Goal: Communication & Community: Answer question/provide support

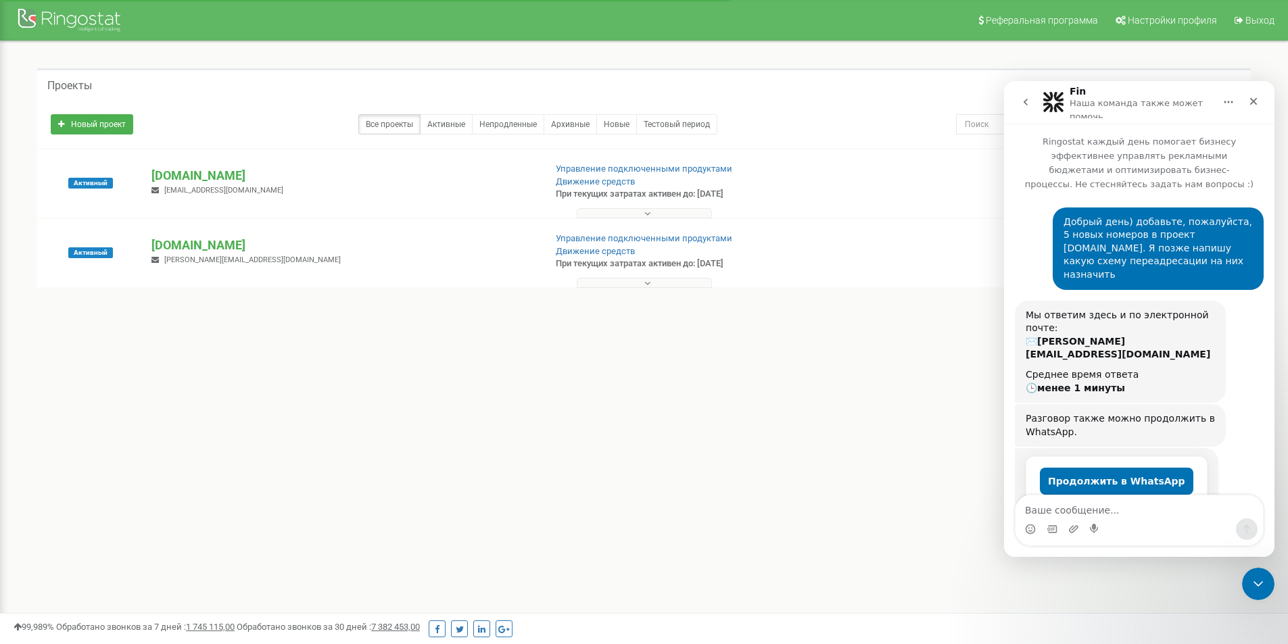
scroll to position [862, 0]
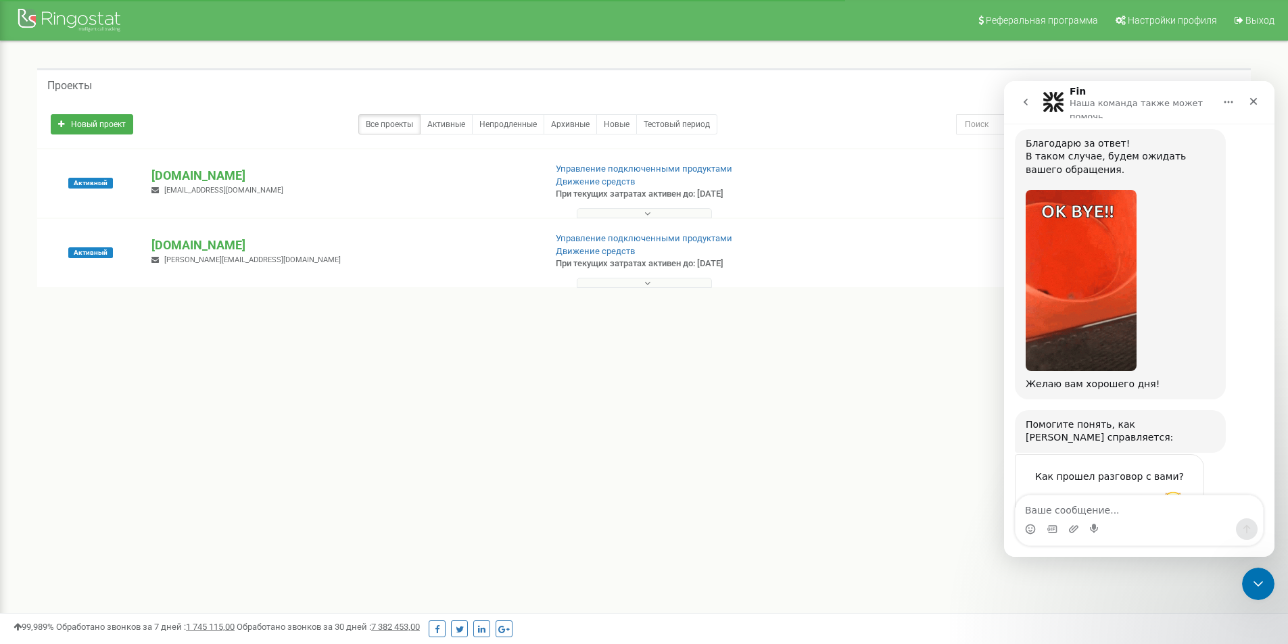
click at [1175, 492] on span "Великолепно" at bounding box center [1173, 504] width 24 height 24
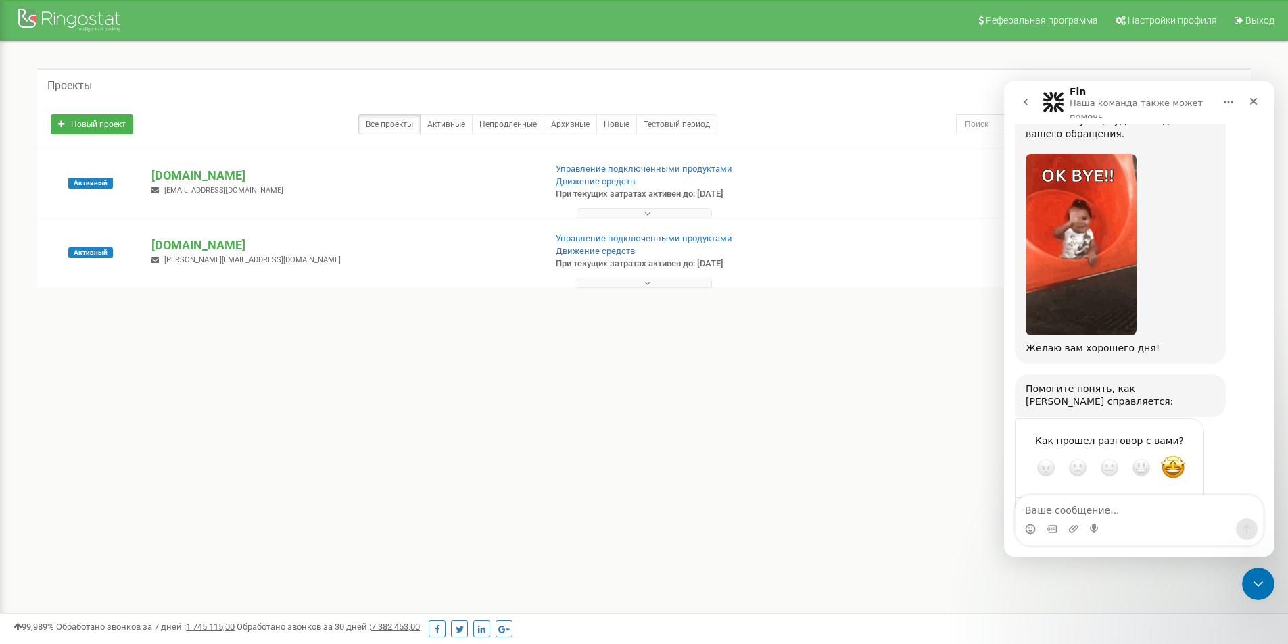
scroll to position [559, 0]
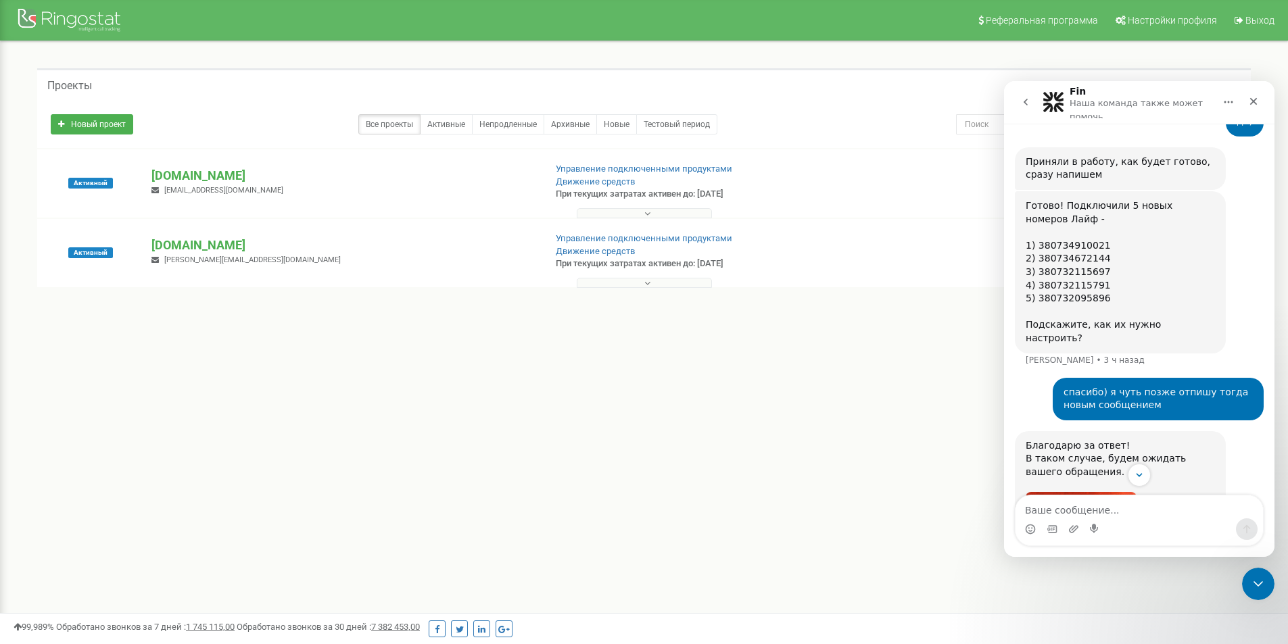
click at [1025, 95] on button "go back" at bounding box center [1026, 102] width 26 height 26
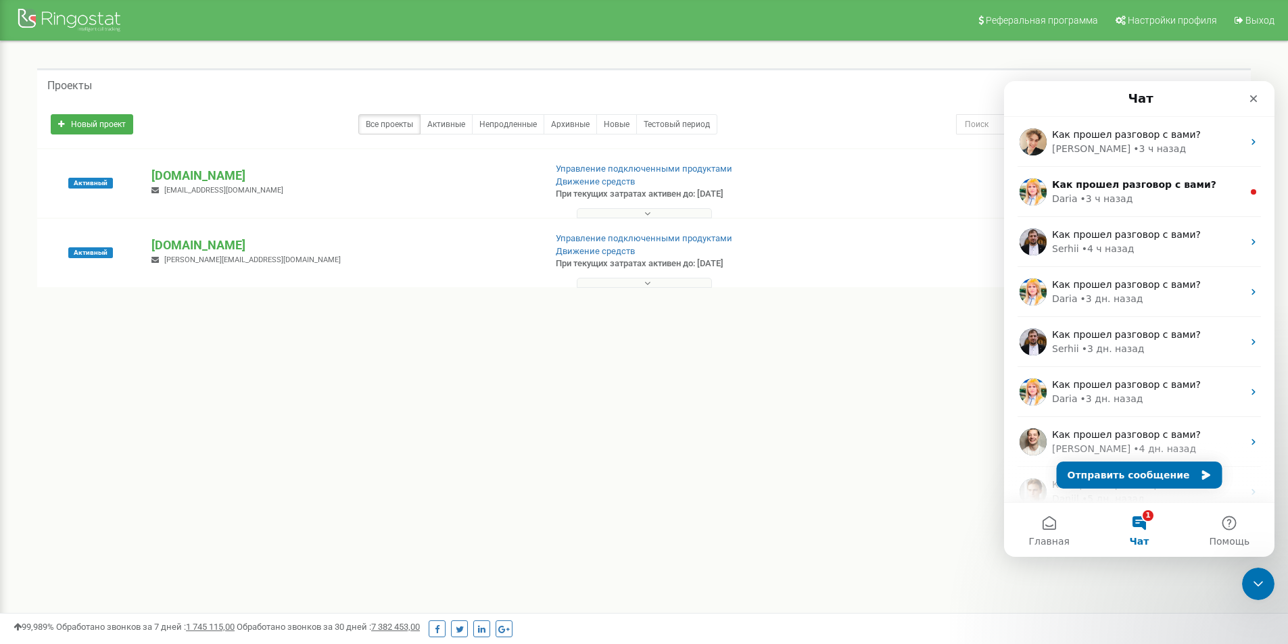
scroll to position [0, 0]
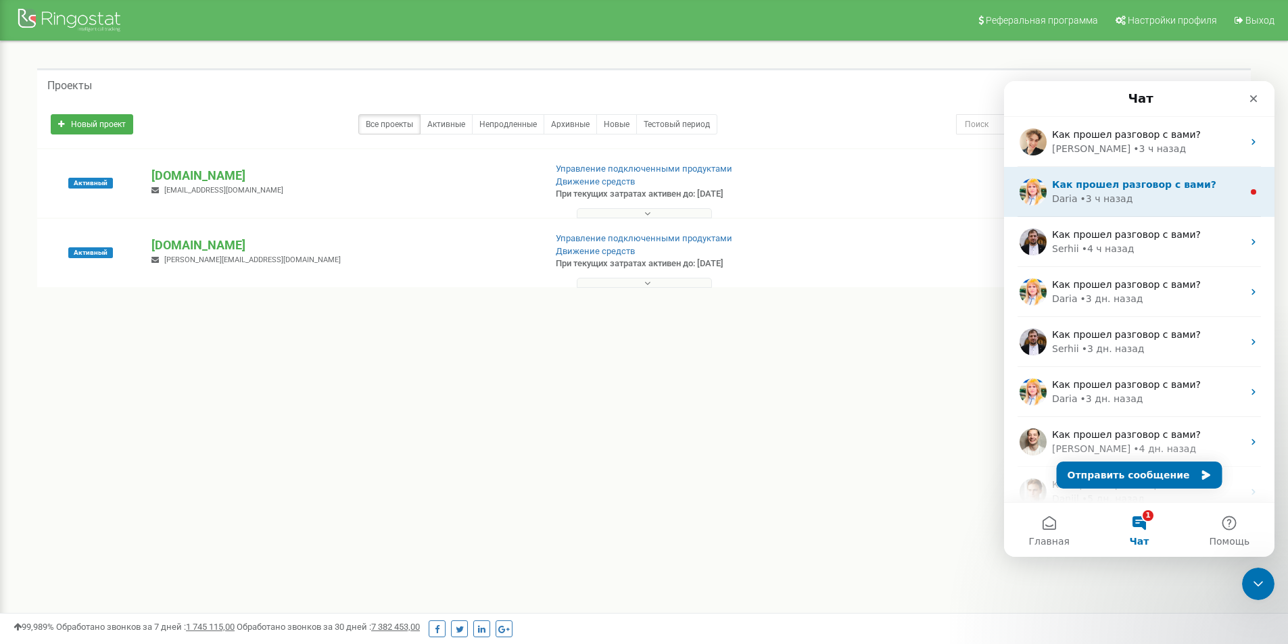
click at [1091, 193] on div "• 3 ч назад" at bounding box center [1107, 199] width 53 height 14
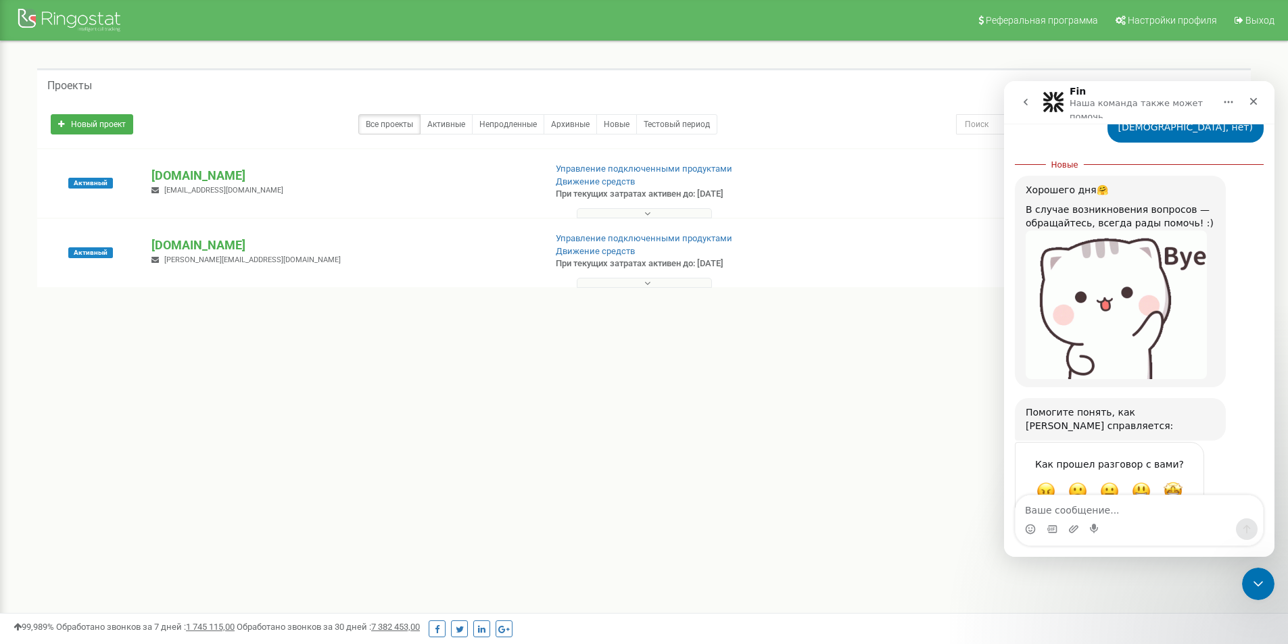
scroll to position [707, 0]
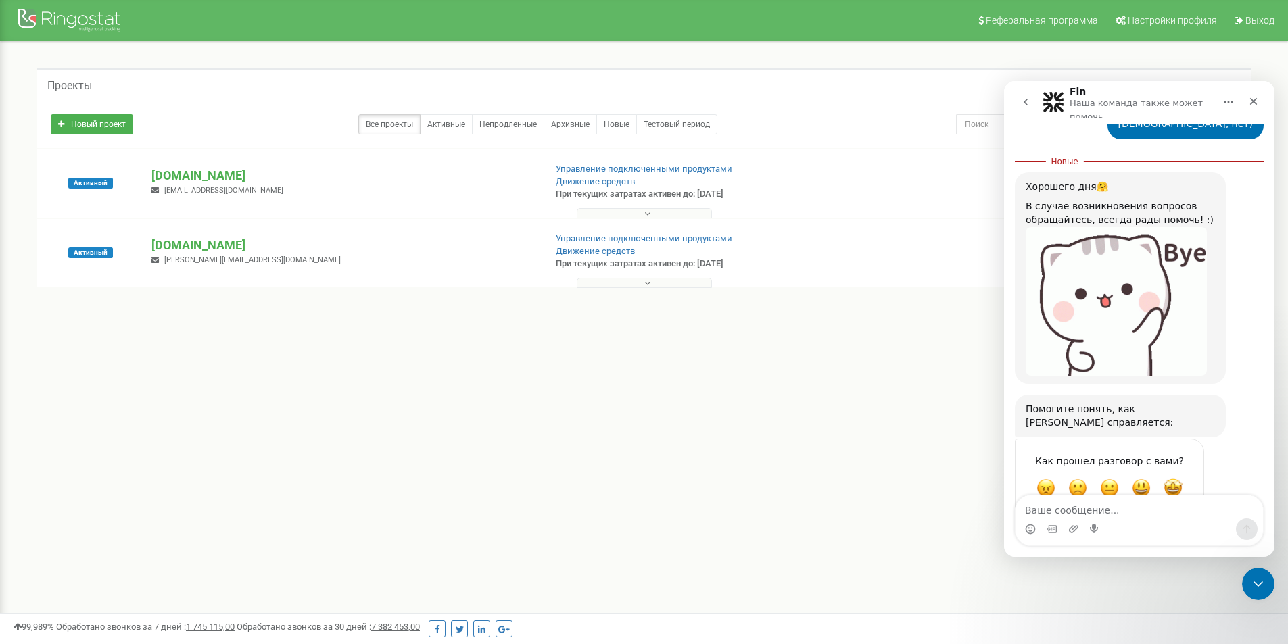
drag, startPoint x: 1181, startPoint y: 450, endPoint x: 1162, endPoint y: 378, distance: 74.8
click at [1181, 479] on span "Великолепно" at bounding box center [1173, 488] width 19 height 19
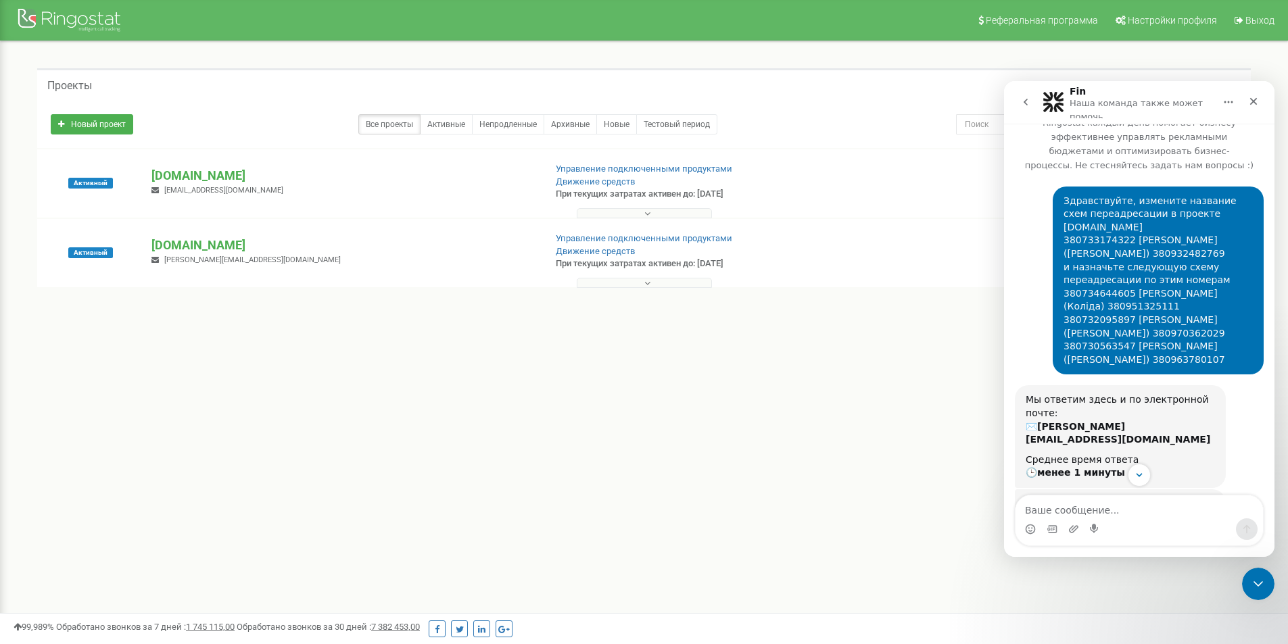
scroll to position [0, 0]
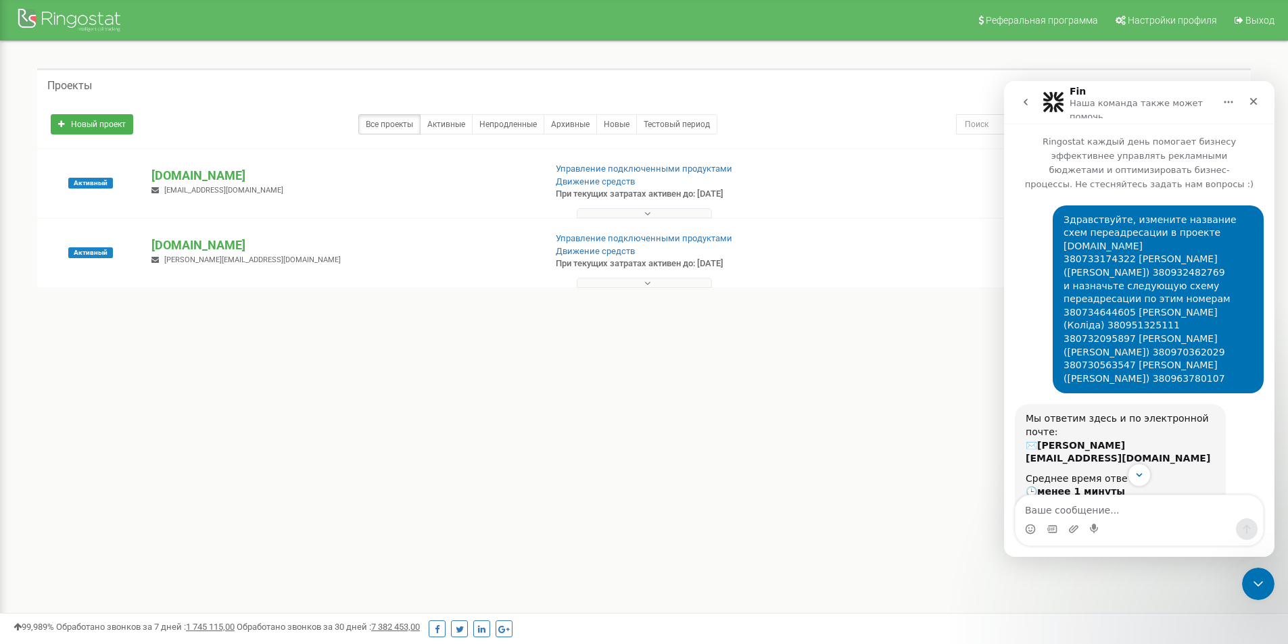
click at [1029, 113] on button "go back" at bounding box center [1026, 102] width 26 height 26
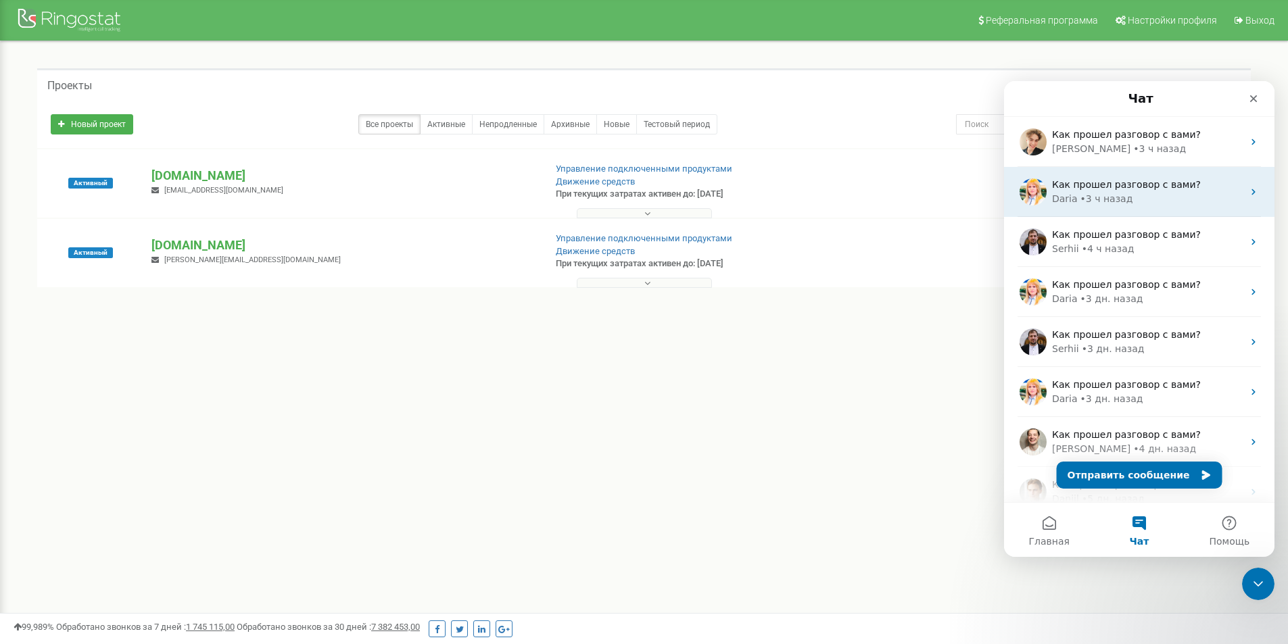
click at [1081, 199] on div "• 3 ч назад" at bounding box center [1107, 199] width 53 height 14
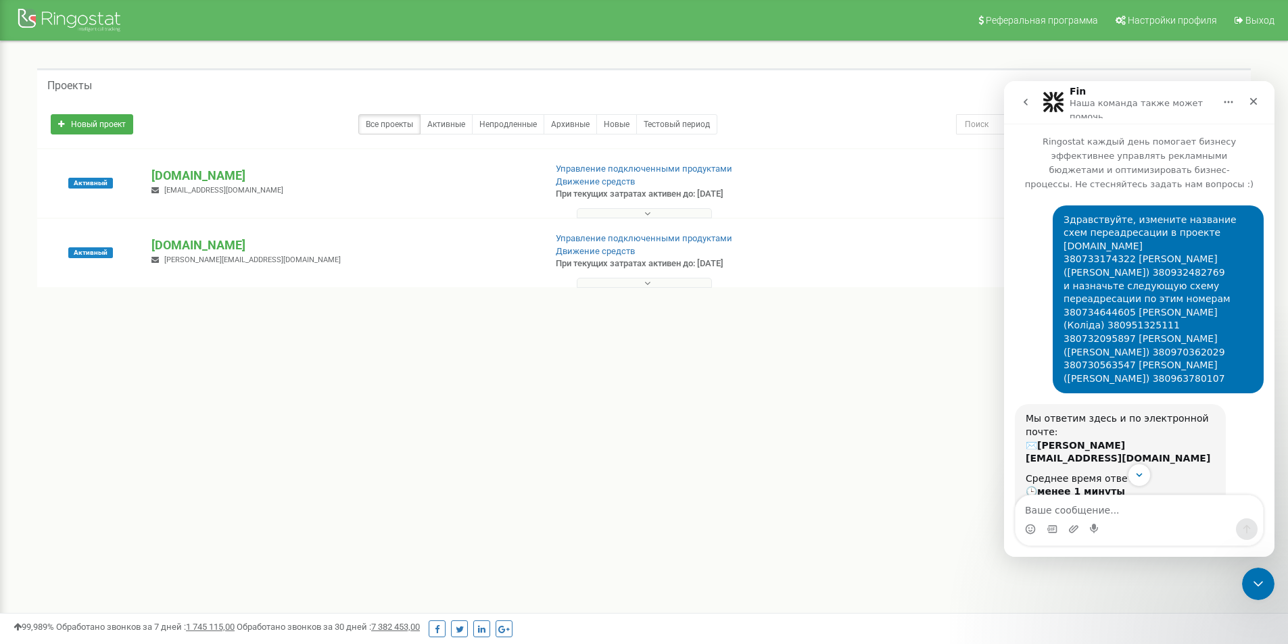
click at [1023, 101] on icon "go back" at bounding box center [1025, 102] width 11 height 11
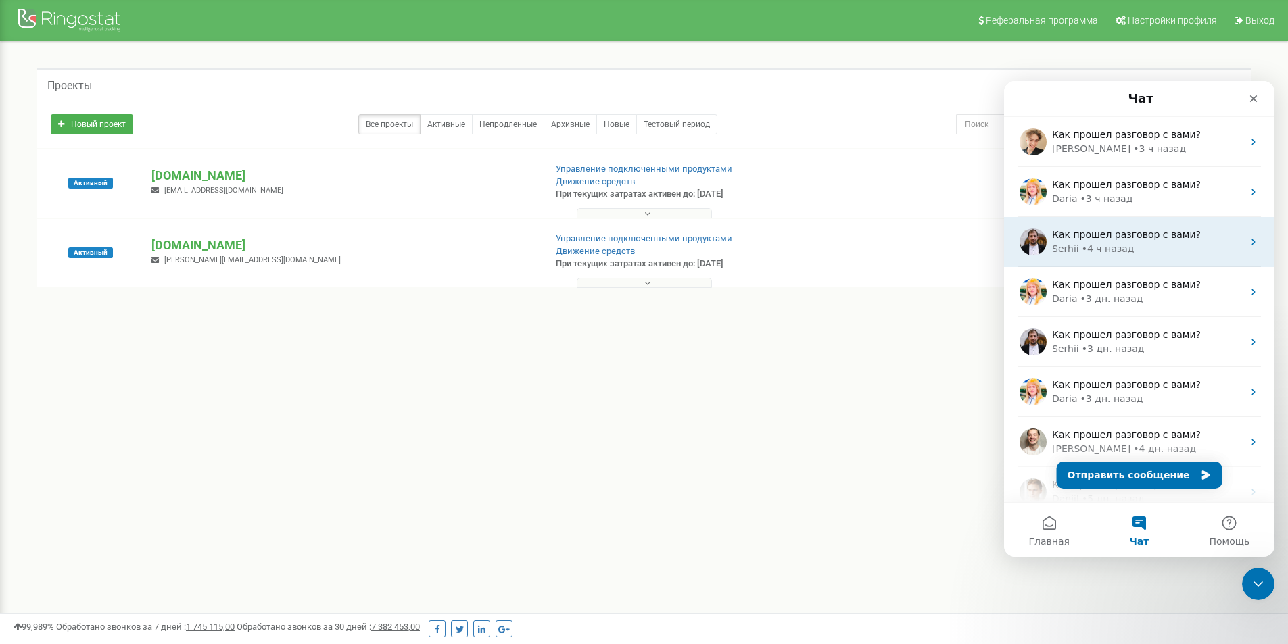
click at [1094, 234] on span "Как прошел разговор с вами?" at bounding box center [1126, 234] width 149 height 11
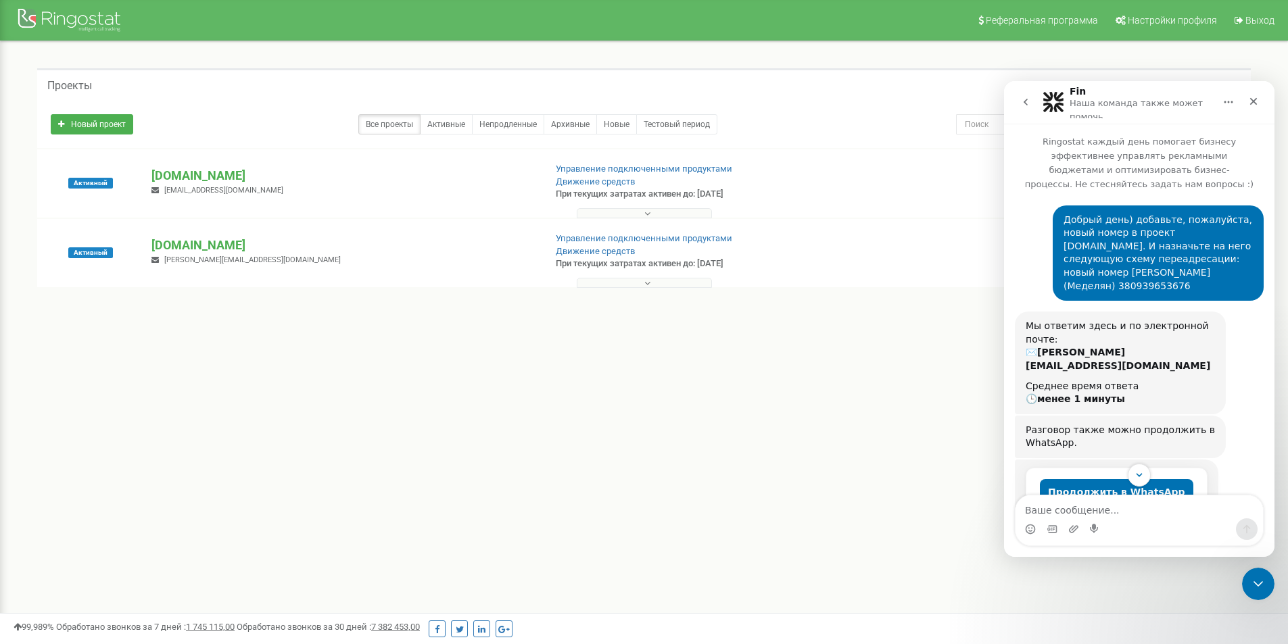
click at [1033, 101] on button "go back" at bounding box center [1026, 102] width 26 height 26
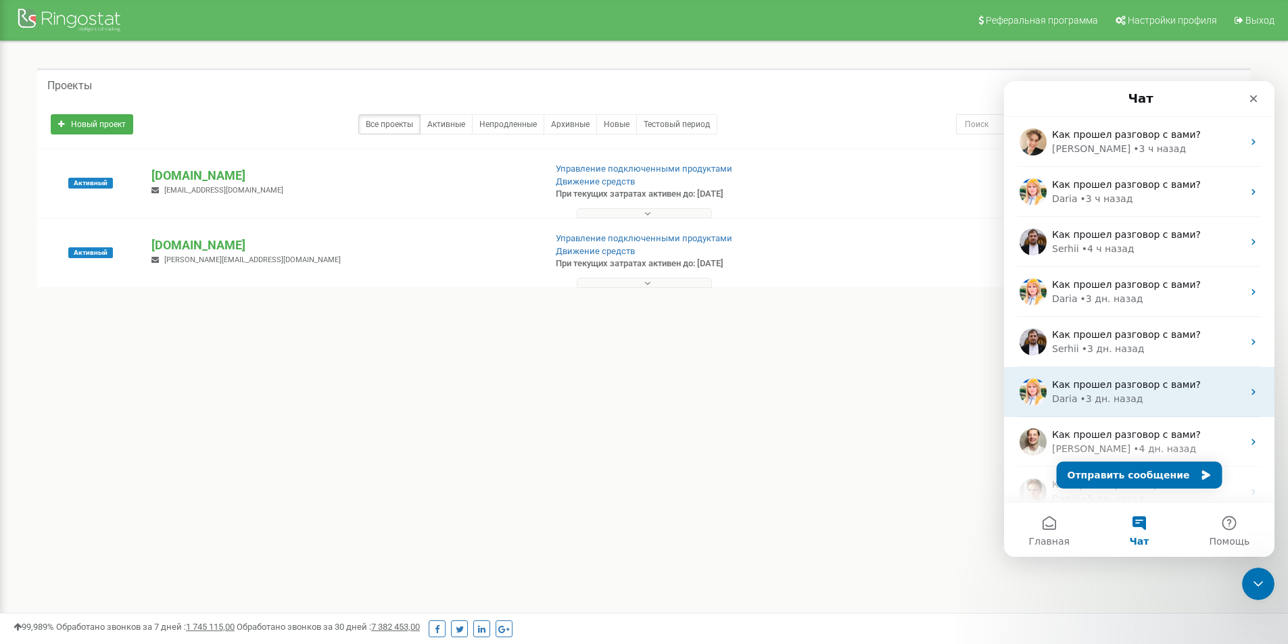
click at [1100, 380] on span "Как прошел разговор с вами?" at bounding box center [1126, 384] width 149 height 11
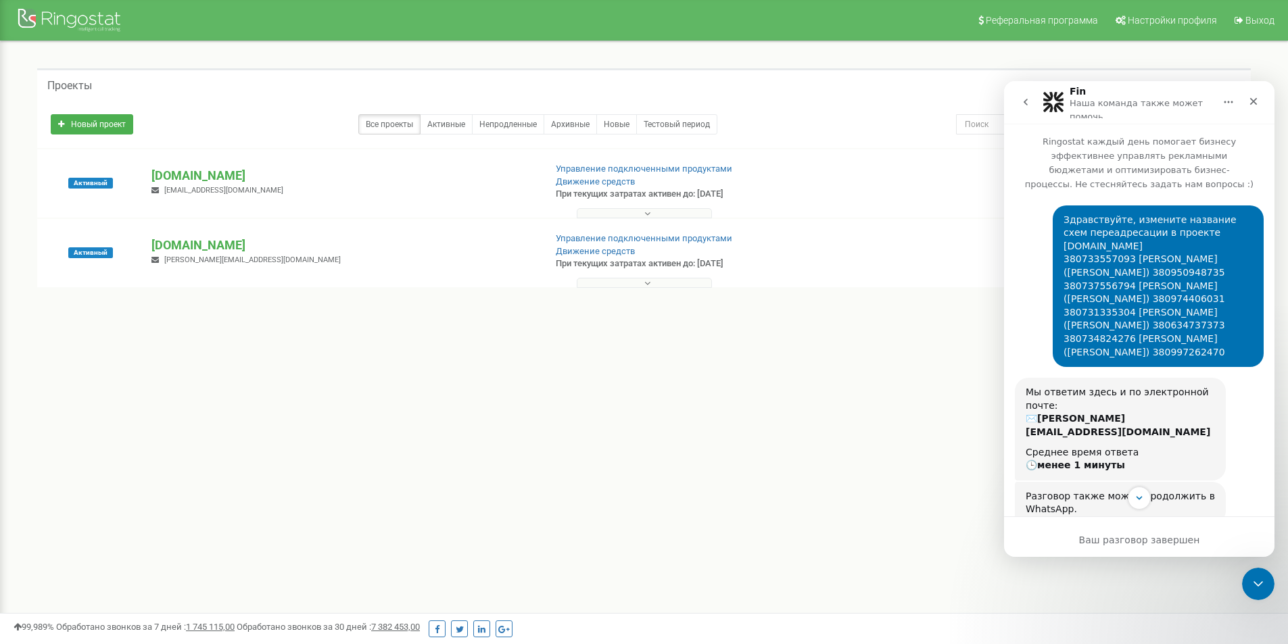
drag, startPoint x: 1057, startPoint y: 207, endPoint x: 1154, endPoint y: 234, distance: 101.1
click at [1154, 234] on div "Здравствуйте, измените название схем переадресации в проекте [DOMAIN_NAME] 3807…" at bounding box center [1158, 287] width 189 height 146
click at [1160, 230] on div "Здравствуйте, измените название схем переадресации в проекте [DOMAIN_NAME] 3807…" at bounding box center [1158, 287] width 189 height 146
drag, startPoint x: 1148, startPoint y: 231, endPoint x: 1057, endPoint y: 231, distance: 90.6
click at [1064, 231] on div "Здравствуйте, измените название схем переадресации в проекте [DOMAIN_NAME] 3807…" at bounding box center [1158, 287] width 189 height 146
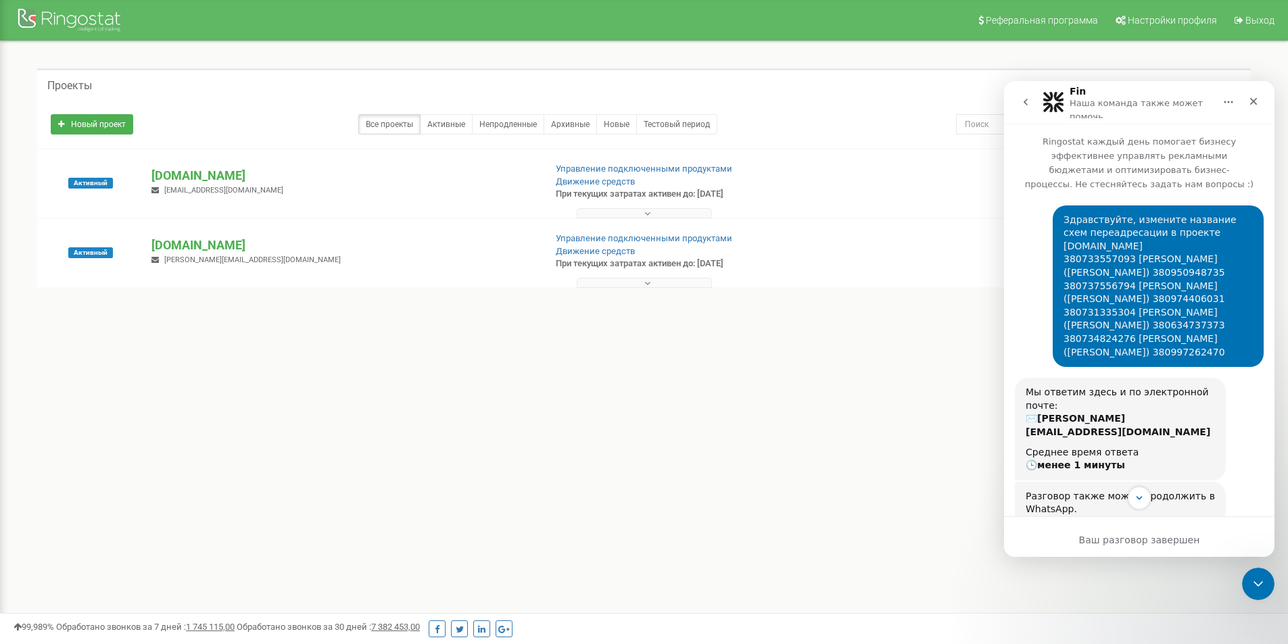
copy div "[DOMAIN_NAME]"
click at [1028, 108] on icon "go back" at bounding box center [1025, 102] width 11 height 11
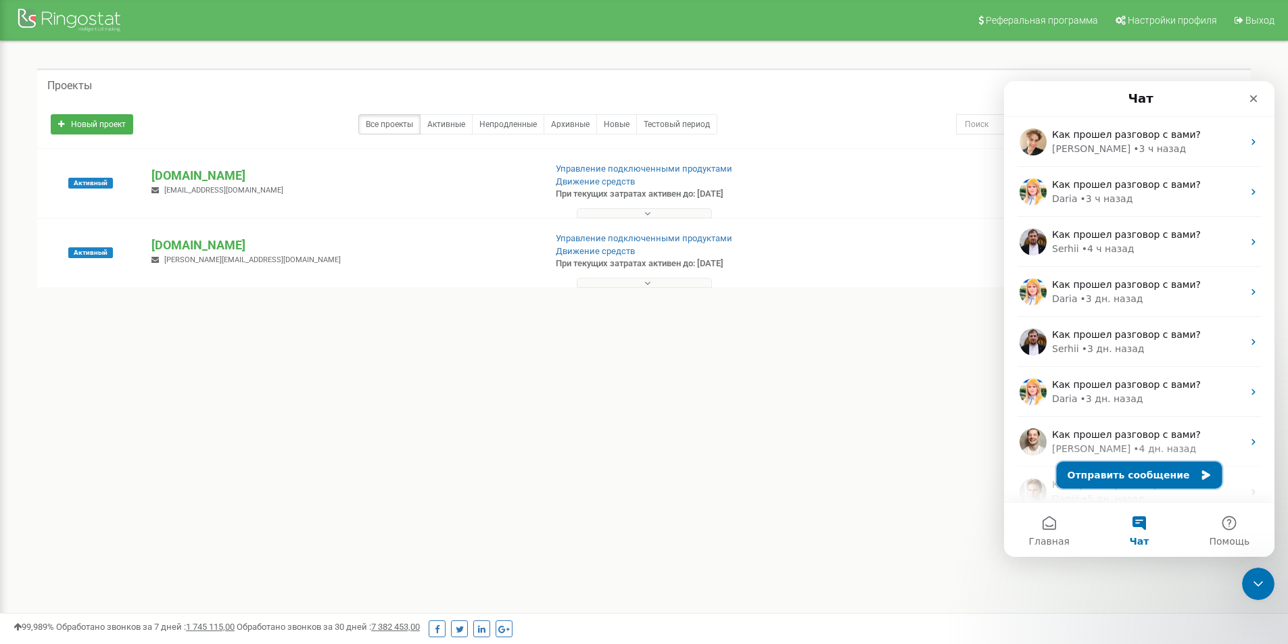
click at [1112, 484] on button "Отправить сообщение" at bounding box center [1140, 475] width 166 height 27
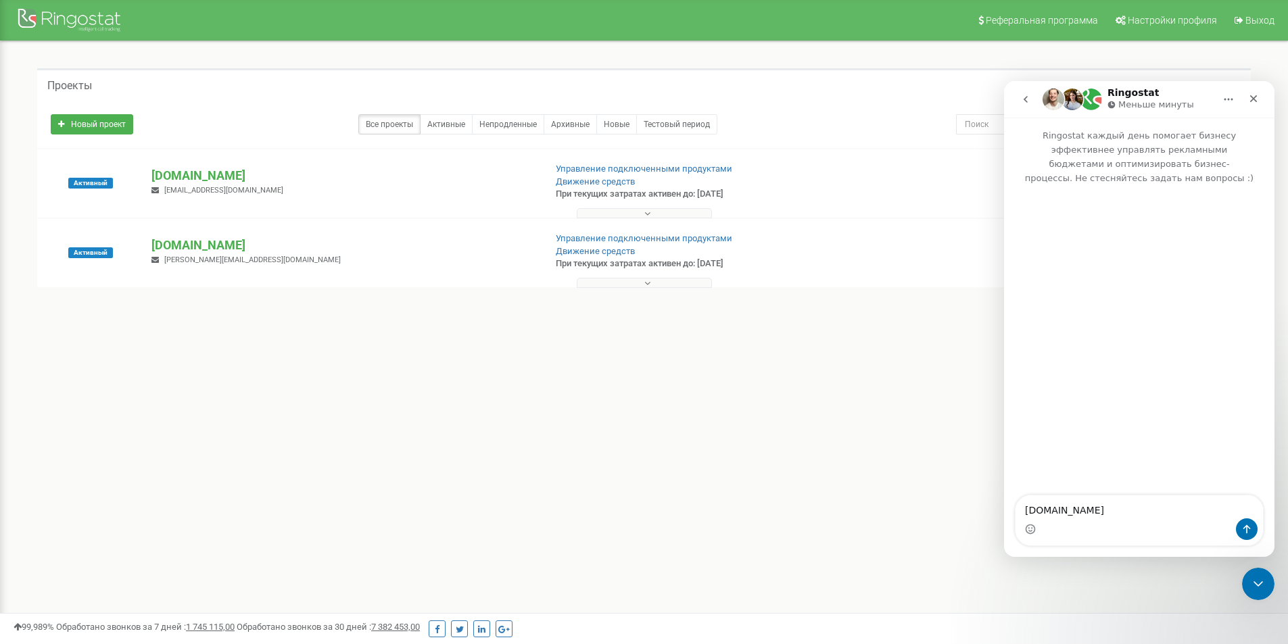
drag, startPoint x: 1120, startPoint y: 510, endPoint x: 919, endPoint y: 511, distance: 200.8
click at [1004, 511] on html "Ringostat Меньше минуты Ringostat каждый день помогает бизнесу эффективнее упра…" at bounding box center [1139, 319] width 271 height 476
type textarea "Добрый день) назначьте, пожалуйста, на эти номера следующие схемы переадресации…"
click at [1020, 97] on icon "go back" at bounding box center [1025, 99] width 11 height 11
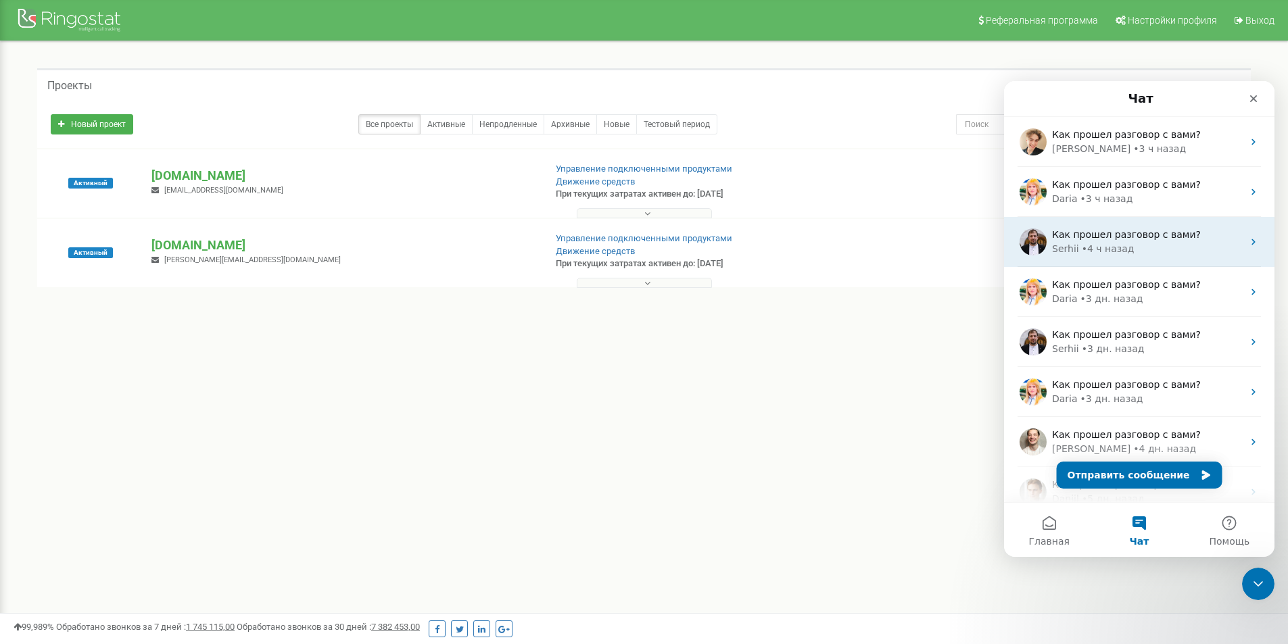
click at [1094, 225] on div "Как прошел разговор с вами? [PERSON_NAME] • 4 ч назад" at bounding box center [1139, 242] width 271 height 50
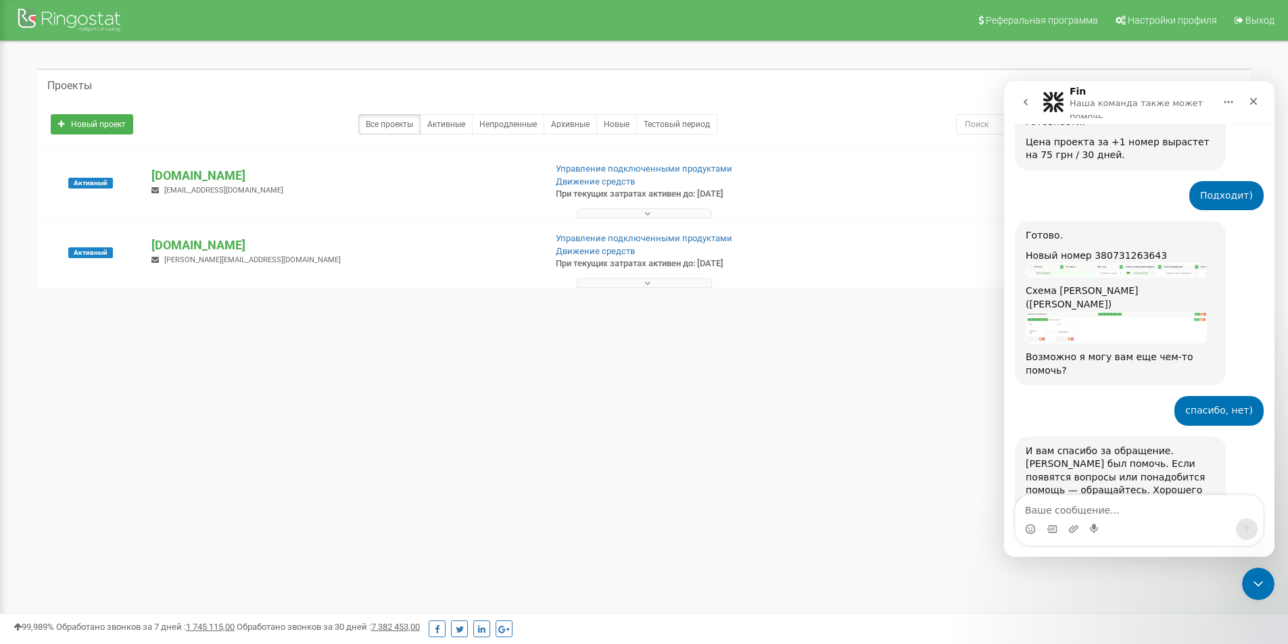
click at [1024, 101] on icon "go back" at bounding box center [1025, 102] width 11 height 11
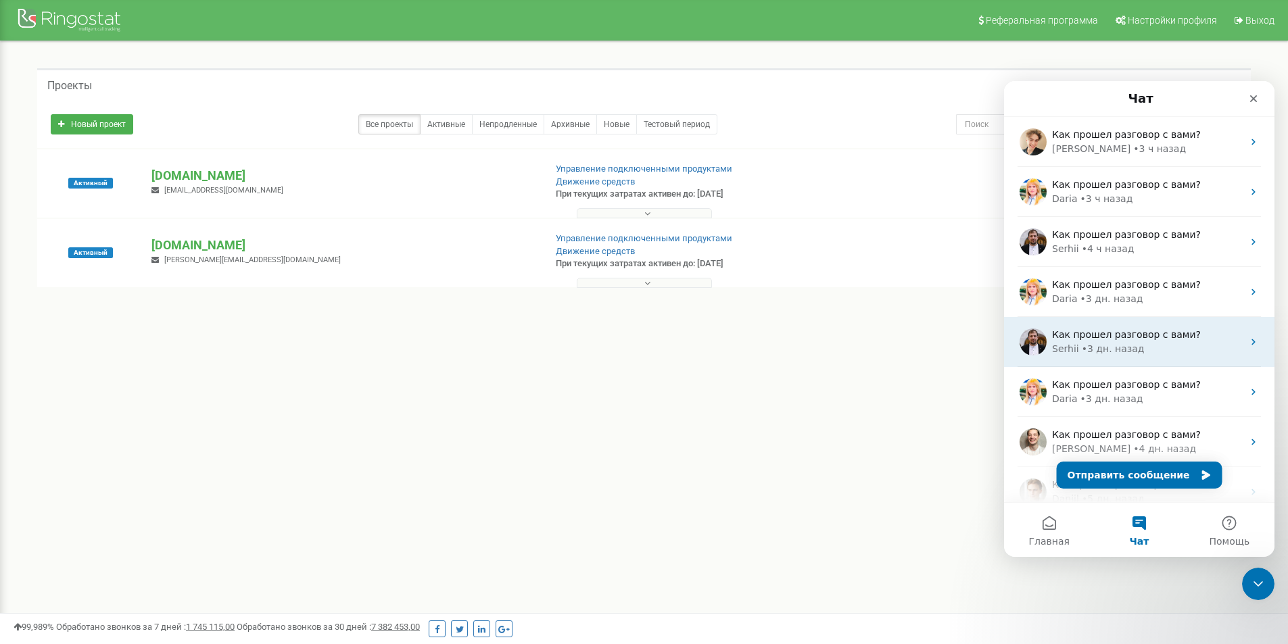
click at [1096, 350] on div "• 3 дн. назад" at bounding box center [1113, 349] width 63 height 14
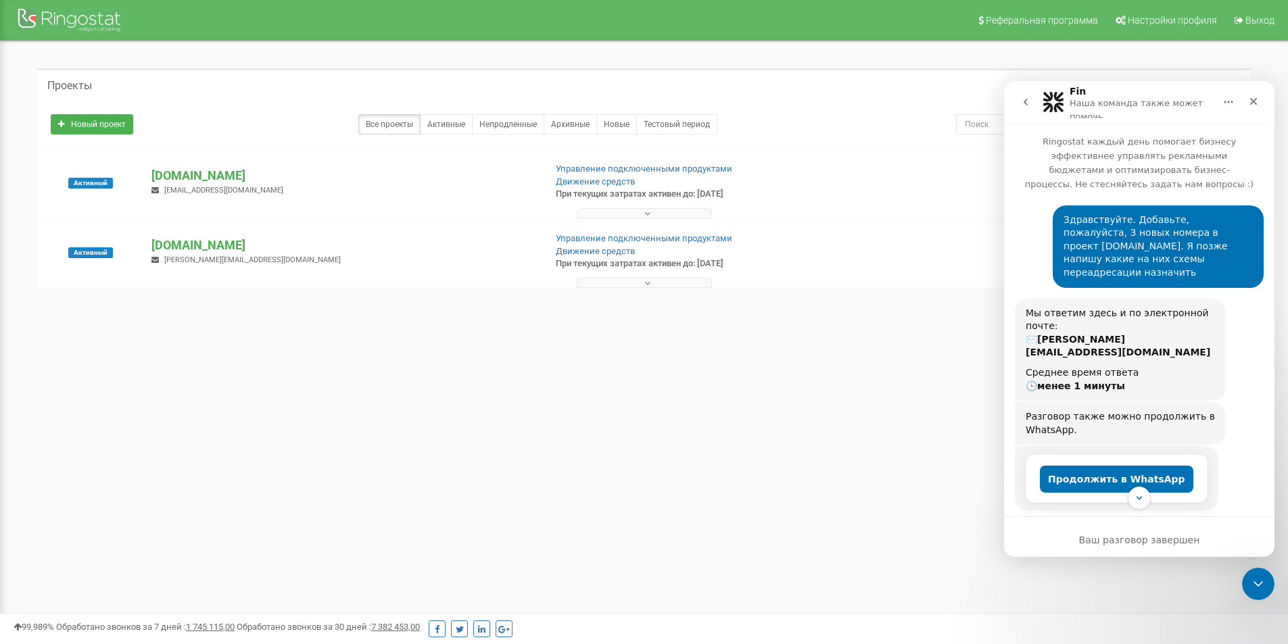
click at [1024, 93] on button "go back" at bounding box center [1026, 102] width 26 height 26
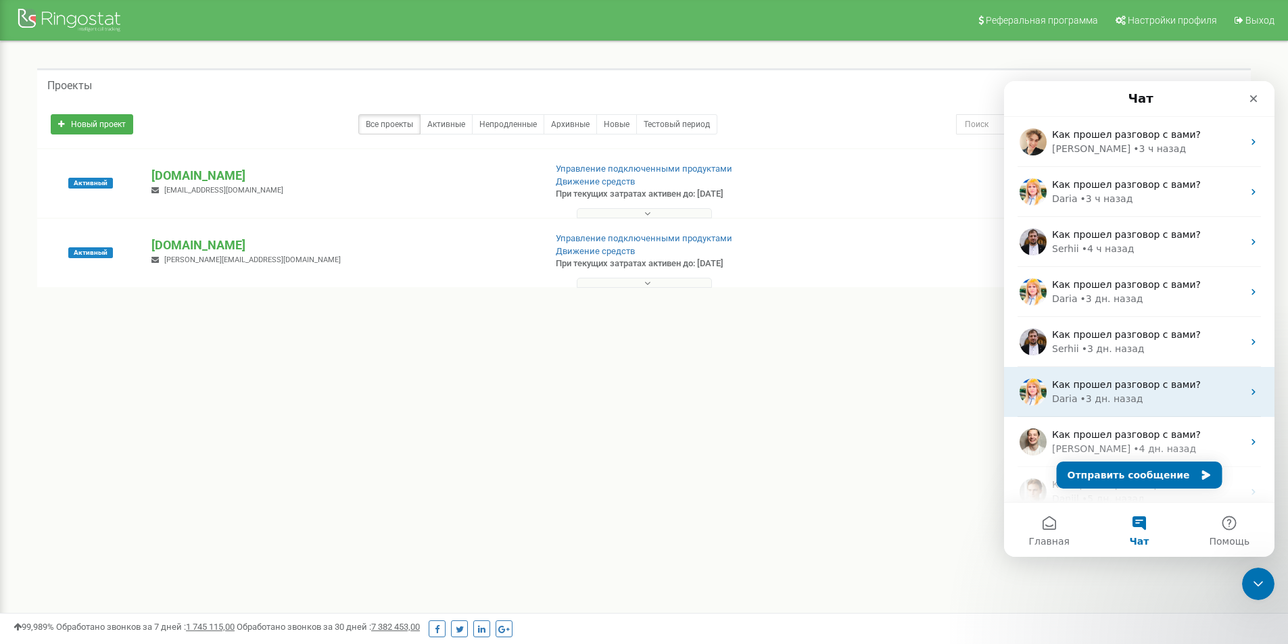
click at [1075, 383] on span "Как прошел разговор с вами?" at bounding box center [1126, 384] width 149 height 11
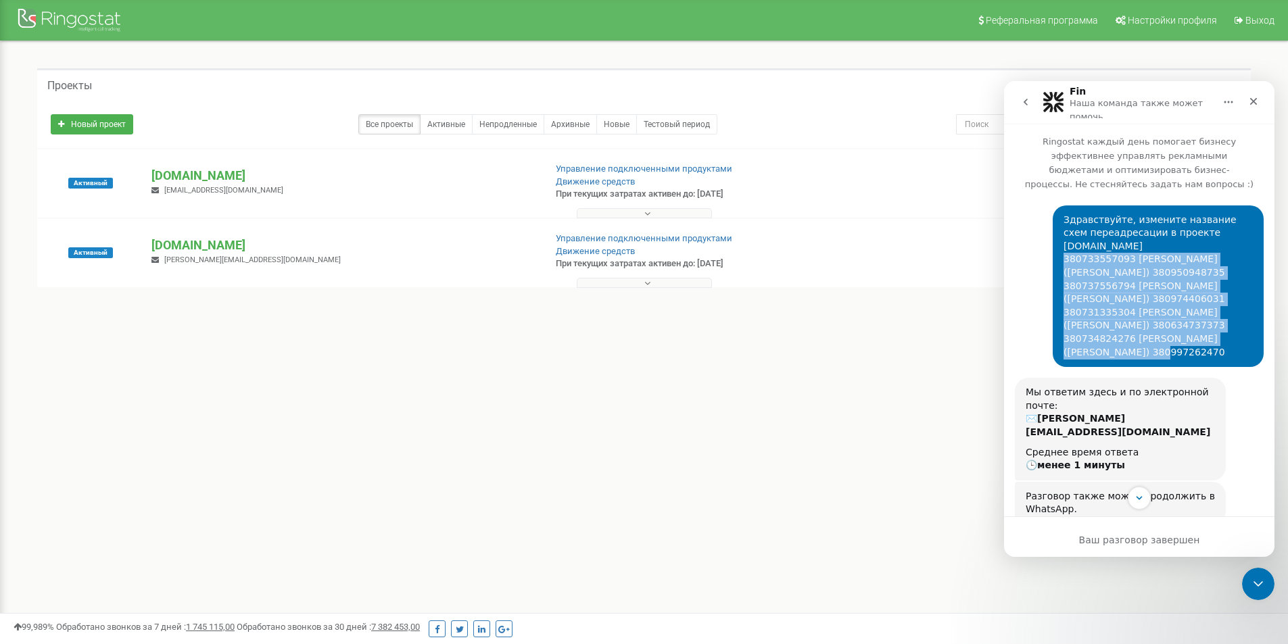
drag, startPoint x: 1058, startPoint y: 242, endPoint x: 1147, endPoint y: 342, distance: 134.1
click at [1147, 342] on div "Здравствуйте, измените название схем переадресации в проекте [DOMAIN_NAME] 3807…" at bounding box center [1158, 287] width 189 height 146
copy div "380733557093 [PERSON_NAME] ([PERSON_NAME]) 380950948735 380737556794 [PERSON_NA…"
click at [1029, 101] on icon "go back" at bounding box center [1025, 102] width 11 height 11
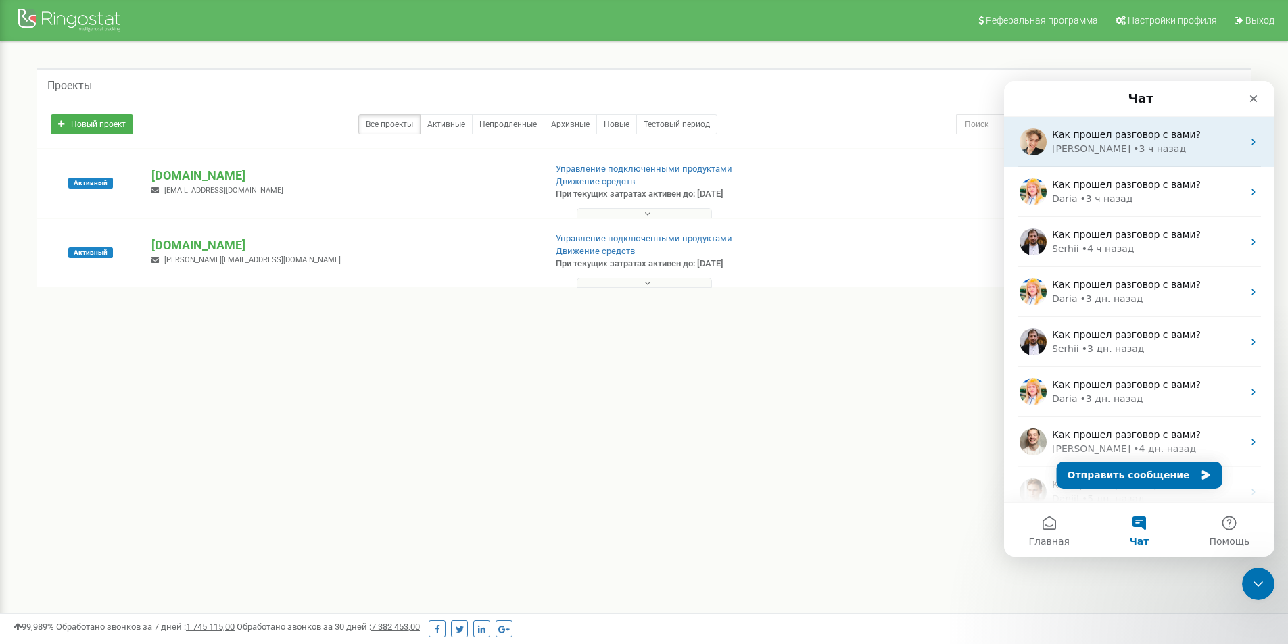
click at [1085, 126] on div "Как прошел разговор с вами? [GEOGRAPHIC_DATA] • 3 ч назад" at bounding box center [1139, 142] width 271 height 50
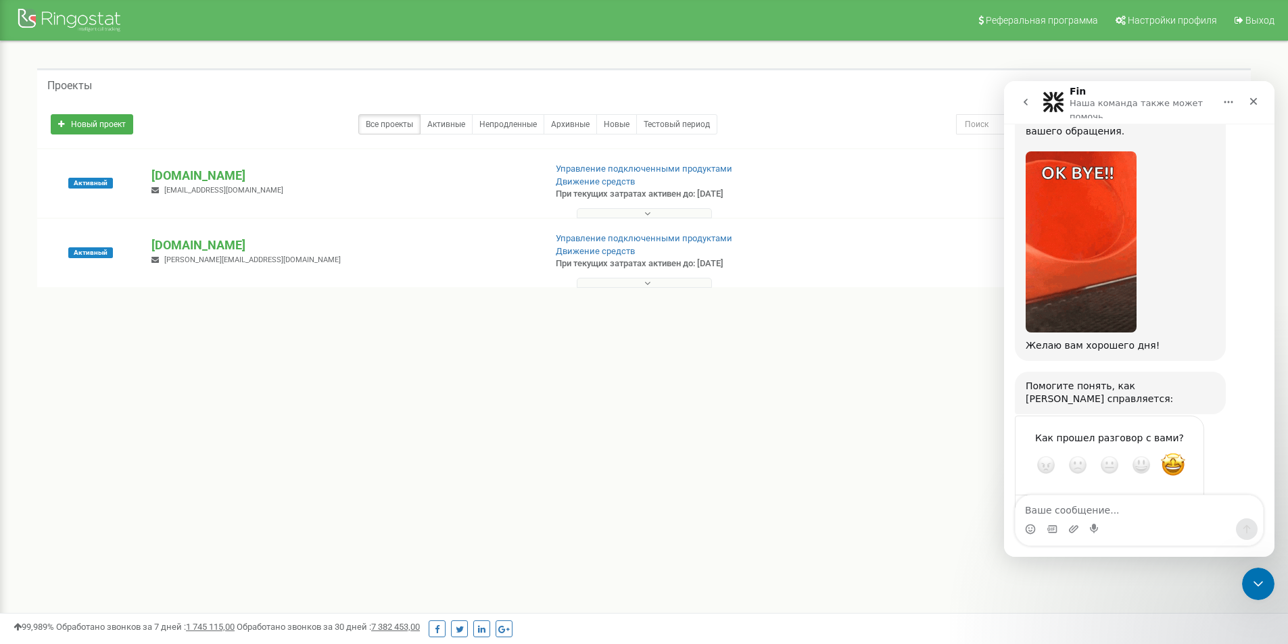
scroll to position [884, 0]
click at [1020, 108] on button "go back" at bounding box center [1026, 102] width 26 height 26
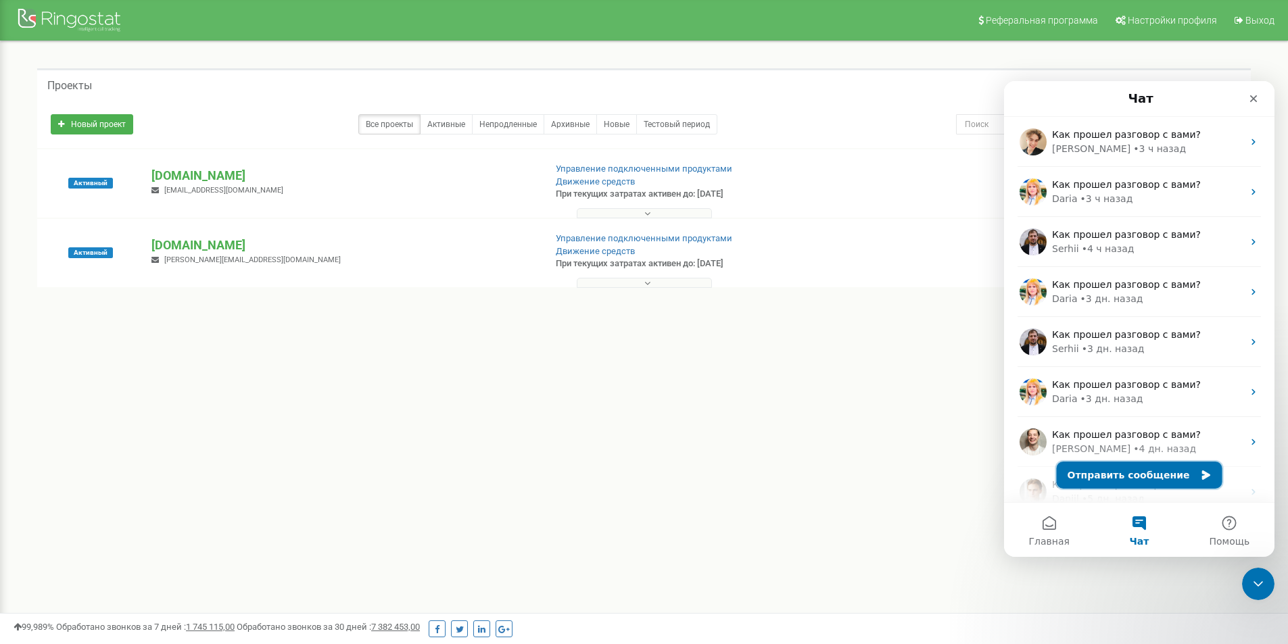
click at [1134, 467] on button "Отправить сообщение" at bounding box center [1140, 475] width 166 height 27
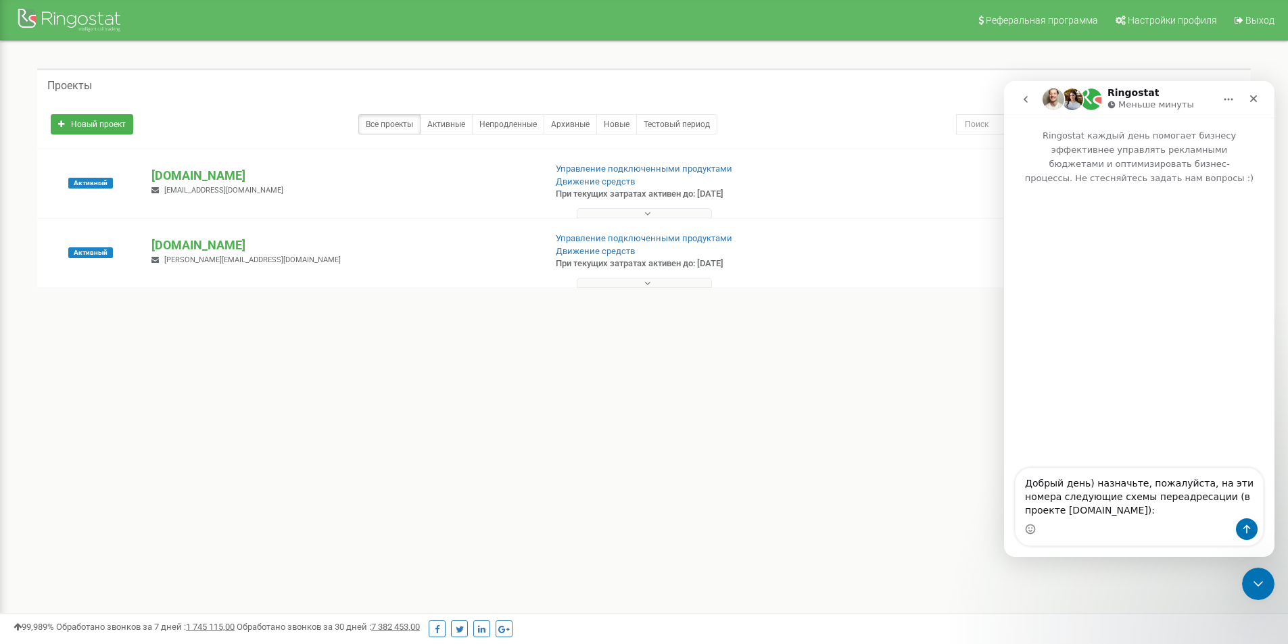
scroll to position [36, 0]
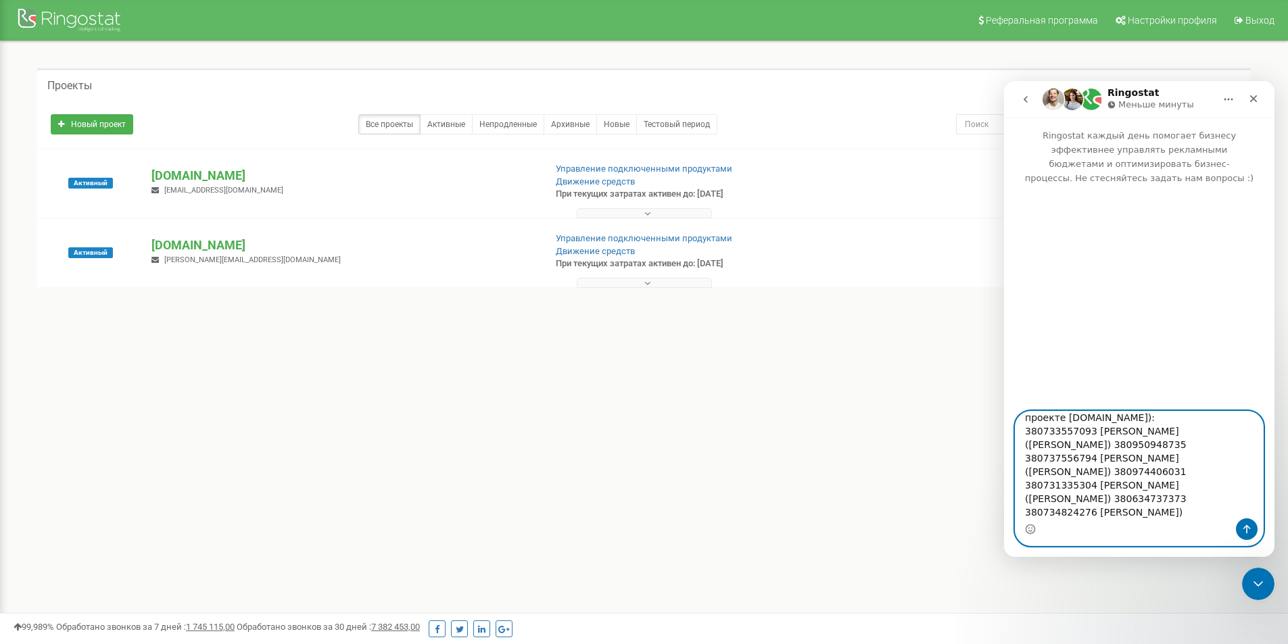
drag, startPoint x: 1137, startPoint y: 429, endPoint x: 1090, endPoint y: 433, distance: 47.5
click at [1090, 433] on textarea "Добрый день) назначьте, пожалуйста, на эти номера следующие схемы переадресации…" at bounding box center [1140, 465] width 248 height 107
paste textarea "ухецька Натал"
drag, startPoint x: 1197, startPoint y: 431, endPoint x: 1165, endPoint y: 432, distance: 31.8
click at [1165, 432] on textarea "Добрый день) назначьте, пожалуйста, на эти номера следующие схемы переадресации…" at bounding box center [1140, 465] width 248 height 107
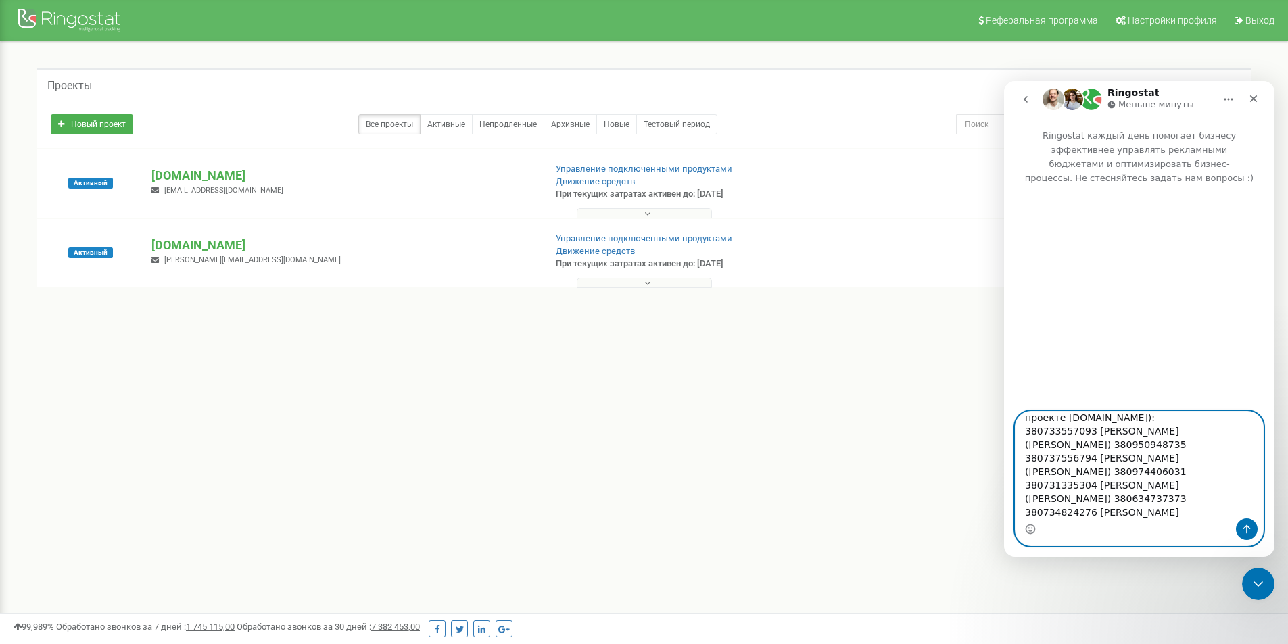
paste textarea "асічник"
drag, startPoint x: 1087, startPoint y: 441, endPoint x: 1177, endPoint y: 88, distance: 364.1
click at [1025, 441] on textarea "Добрый день) назначьте, пожалуйста, на эти номера следующие схемы переадресации…" at bounding box center [1140, 465] width 248 height 107
drag, startPoint x: 1086, startPoint y: 436, endPoint x: 1026, endPoint y: 434, distance: 60.2
click at [1022, 433] on textarea "Добрый день) назначьте, пожалуйста, на эти номера следующие схемы переадресации…" at bounding box center [1140, 465] width 248 height 107
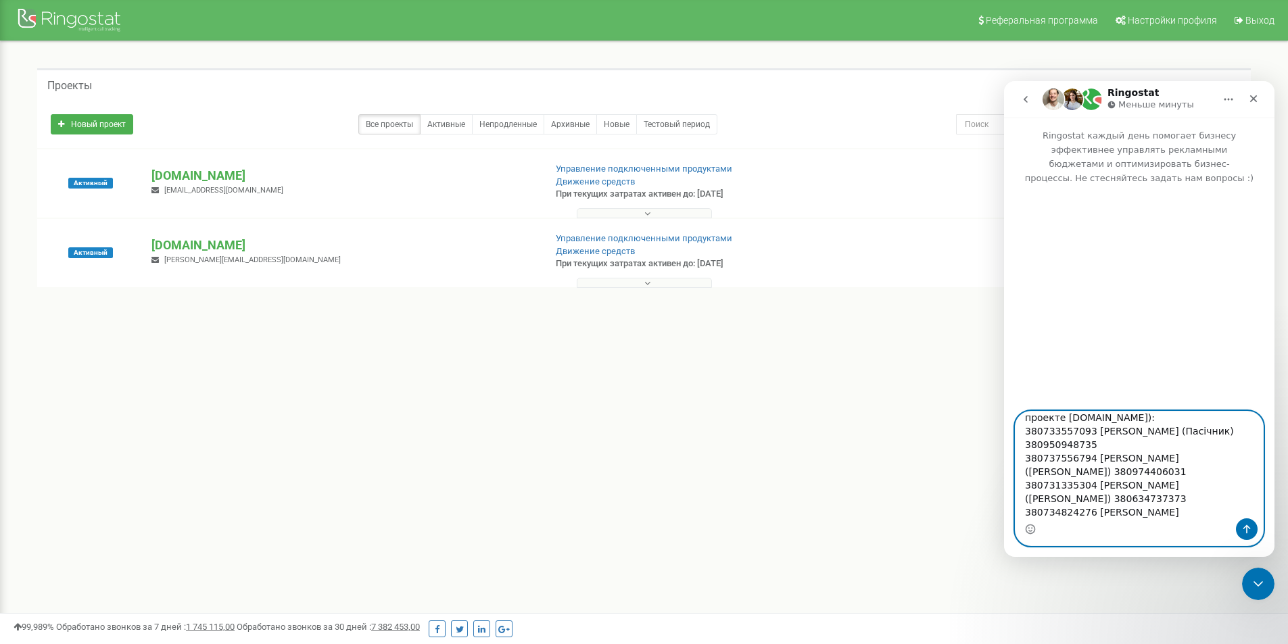
paste textarea "990078164"
drag, startPoint x: 1091, startPoint y: 444, endPoint x: 1008, endPoint y: 446, distance: 83.9
click at [1008, 446] on div "Добрый день) назначьте, пожалуйста, на эти номера следующие схемы переадресации…" at bounding box center [1139, 478] width 271 height 135
paste textarea "734910021"
drag, startPoint x: 1151, startPoint y: 459, endPoint x: 1088, endPoint y: 455, distance: 63.0
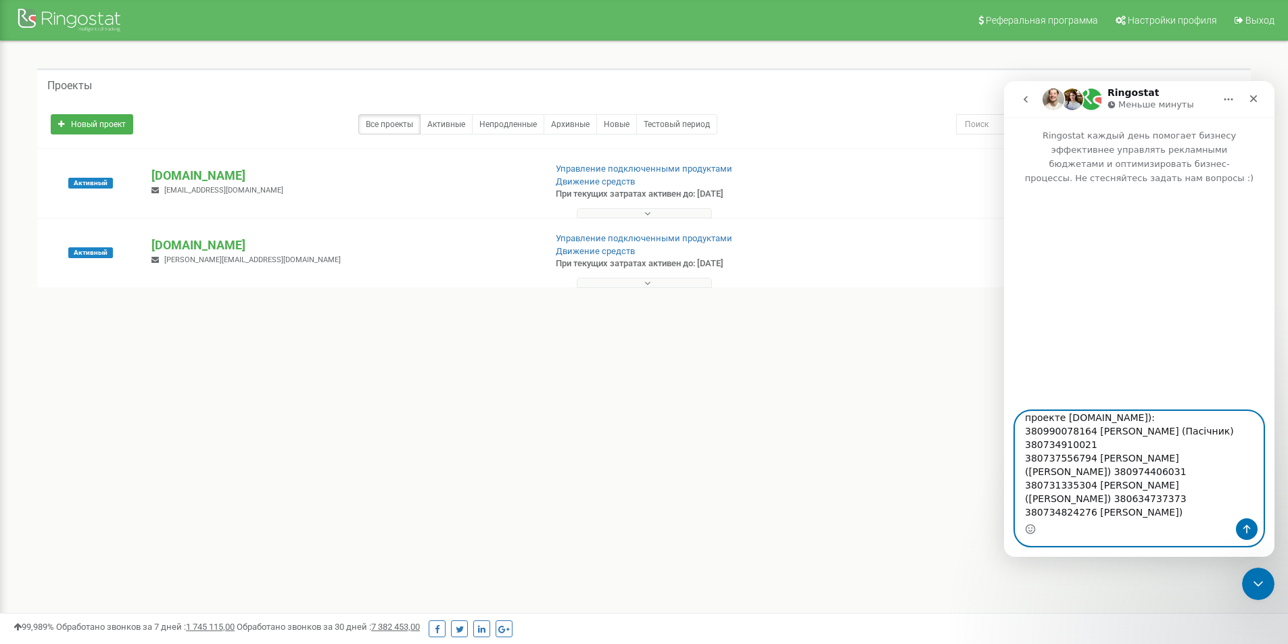
click at [1088, 455] on textarea "Добрый день) назначьте, пожалуйста, на эти номера следующие схемы переадресации…" at bounding box center [1140, 465] width 248 height 107
paste textarea "узьміна Власта"
drag, startPoint x: 1207, startPoint y: 459, endPoint x: 1160, endPoint y: 460, distance: 46.7
click at [1160, 460] on textarea "Добрый день) назначьте, пожалуйста, на эти номера следующие схемы переадресации…" at bounding box center [1140, 465] width 248 height 107
paste textarea "рач"
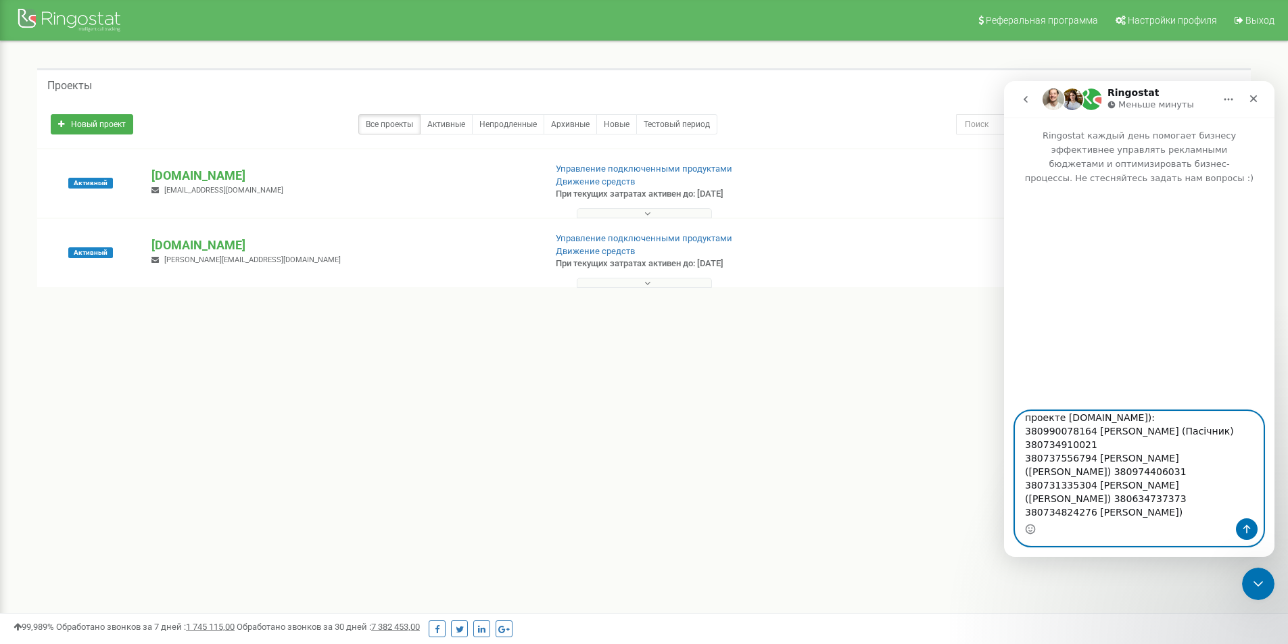
drag, startPoint x: 1085, startPoint y: 455, endPoint x: 1026, endPoint y: 455, distance: 59.5
click at [1026, 455] on textarea "Добрый день) назначьте, пожалуйста, на эти номера следующие схемы переадресации…" at bounding box center [1140, 465] width 248 height 107
paste textarea "687193888"
drag, startPoint x: 1087, startPoint y: 473, endPoint x: 1017, endPoint y: 473, distance: 70.3
click at [1017, 473] on textarea "Добрый день) назначьте, пожалуйста, на эти номера следующие схемы переадресации…" at bounding box center [1140, 465] width 248 height 107
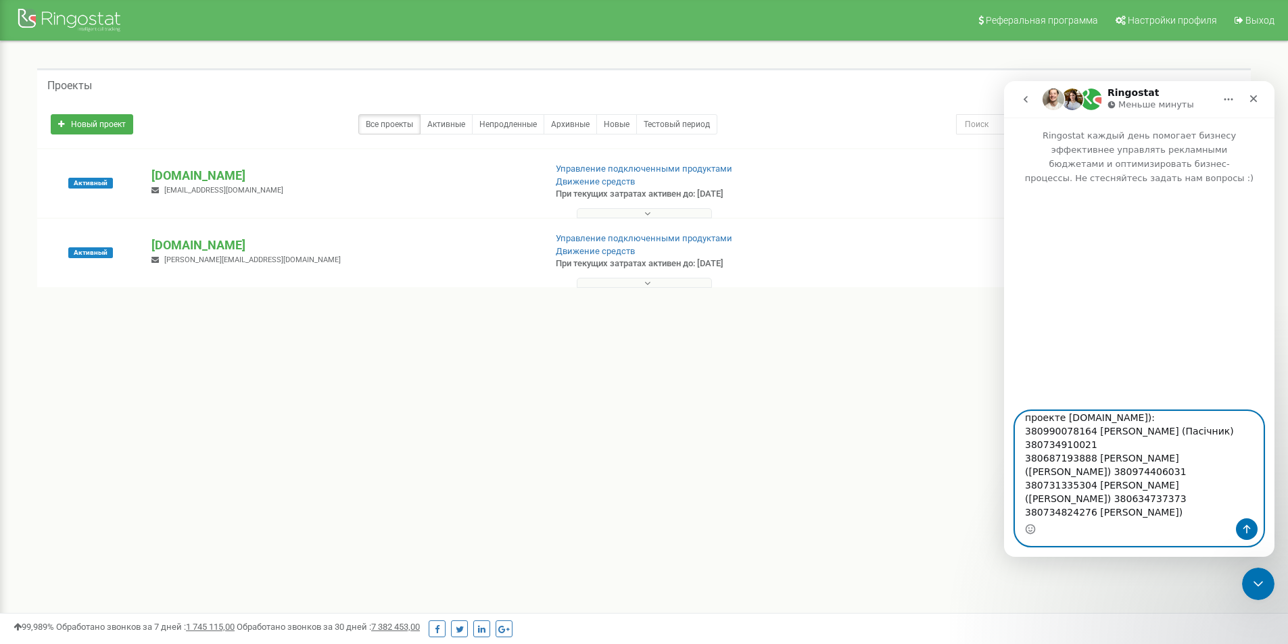
paste textarea "734672144"
drag, startPoint x: 1155, startPoint y: 488, endPoint x: 1091, endPoint y: 490, distance: 64.3
click at [1091, 490] on textarea "Добрый день) назначьте, пожалуйста, на эти номера следующие схемы переадресации…" at bounding box center [1140, 465] width 248 height 107
paste textarea "куб [PERSON_NAME]"
drag, startPoint x: 1192, startPoint y: 490, endPoint x: 1156, endPoint y: 484, distance: 36.9
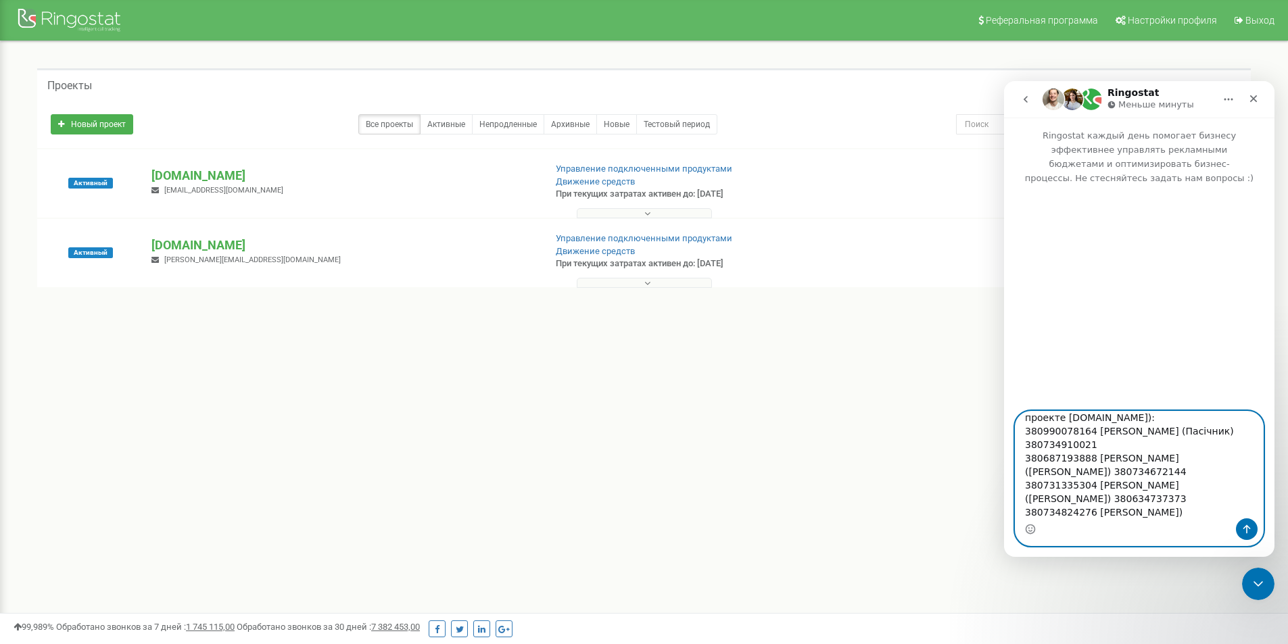
click at [1156, 484] on textarea "Добрый день) назначьте, пожалуйста, на эти номера следующие схемы переадресации…" at bounding box center [1140, 465] width 248 height 107
paste textarea "армасар"
drag, startPoint x: 1086, startPoint y: 485, endPoint x: 1020, endPoint y: 479, distance: 66.5
click at [1020, 479] on textarea "Добрый день) назначьте, пожалуйста, на эти номера следующие схемы переадресации…" at bounding box center [1140, 465] width 248 height 107
paste textarea "991079221"
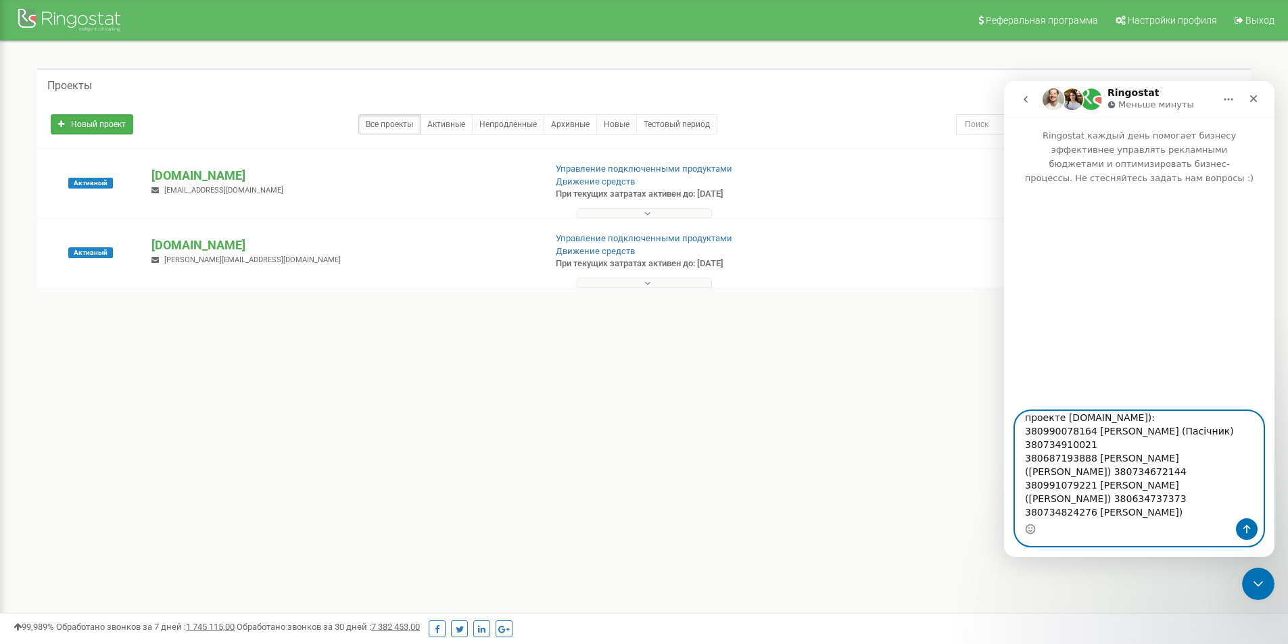
drag, startPoint x: 1064, startPoint y: 498, endPoint x: 1010, endPoint y: 498, distance: 54.1
click at [1010, 498] on div "Добрый день) назначьте, пожалуйста, на эти номера следующие схемы переадресации…" at bounding box center [1139, 478] width 271 height 135
paste textarea "732115697"
drag, startPoint x: 1150, startPoint y: 514, endPoint x: 1090, endPoint y: 496, distance: 62.1
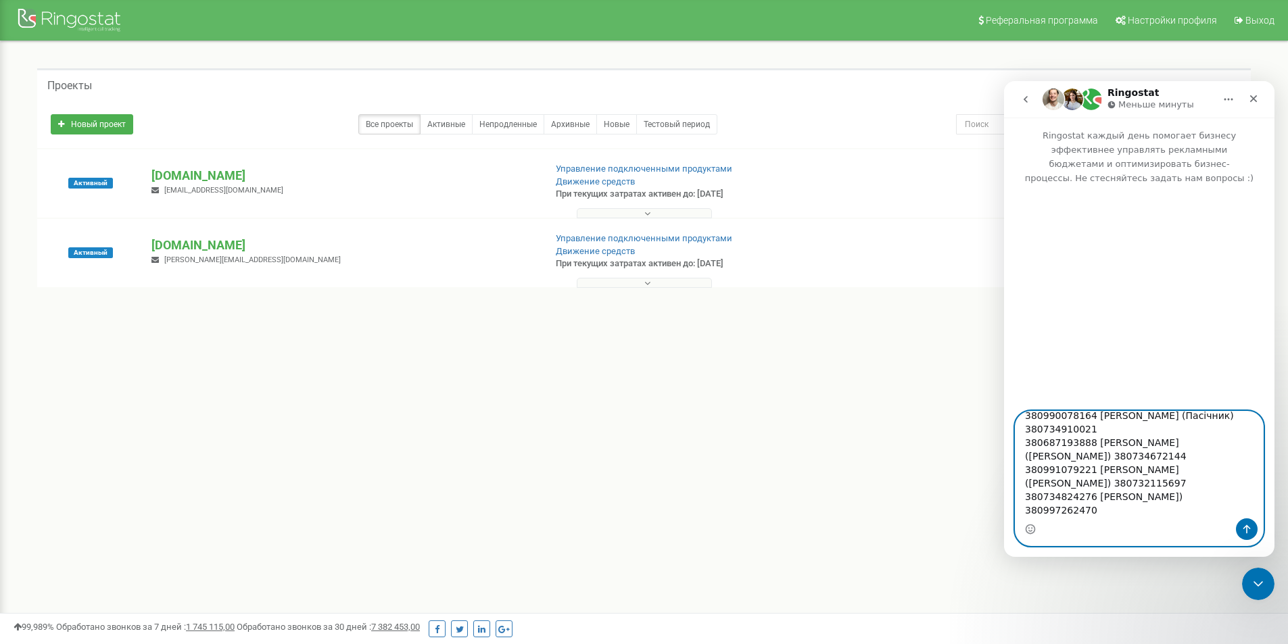
click at [1090, 496] on textarea "Добрый день) назначьте, пожалуйста, на эти номера следующие схемы переадресации…" at bounding box center [1140, 465] width 248 height 107
paste textarea "ідельник [PERSON_NAME]"
drag, startPoint x: 1188, startPoint y: 501, endPoint x: 1156, endPoint y: 496, distance: 32.2
click at [1156, 496] on textarea "Добрый день) назначьте, пожалуйста, на эти номера следующие схемы переадресации…" at bounding box center [1140, 465] width 248 height 107
paste textarea "ивова"
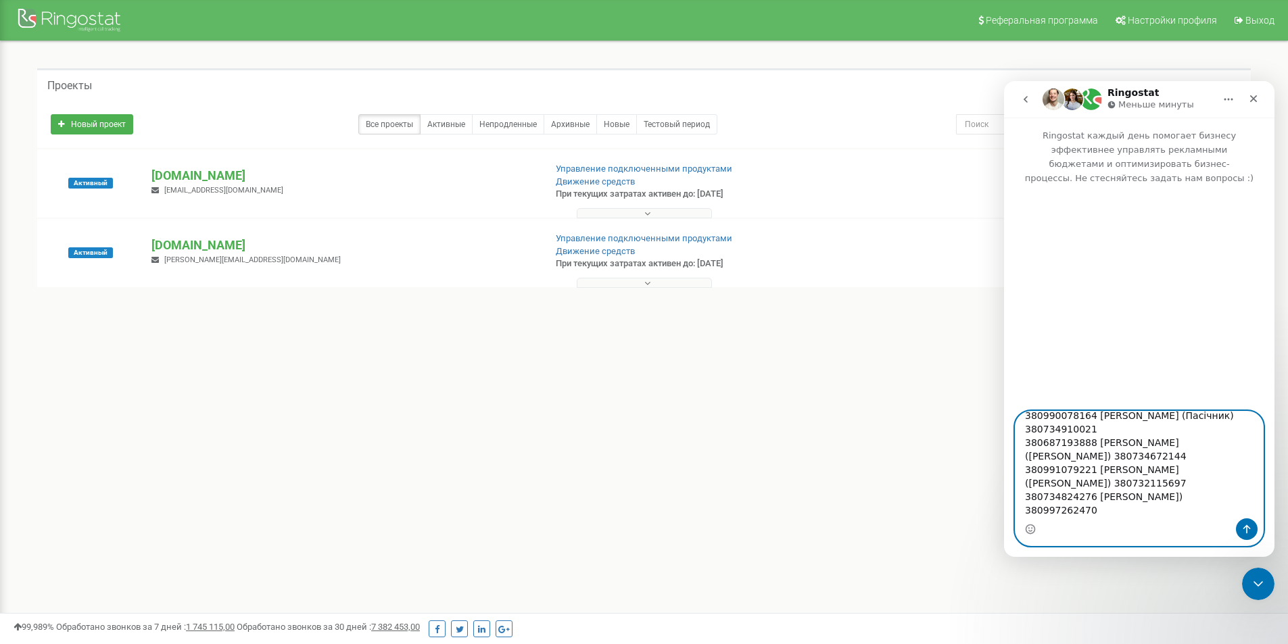
drag, startPoint x: 1023, startPoint y: 502, endPoint x: 1017, endPoint y: 506, distance: 7.0
click at [1017, 506] on textarea "Добрый день) назначьте, пожалуйста, на эти номера следующие схемы переадресации…" at bounding box center [1140, 465] width 248 height 107
paste textarea "664554473"
drag, startPoint x: 1085, startPoint y: 498, endPoint x: 1010, endPoint y: 496, distance: 75.1
click at [1010, 496] on div "Добрый день) назначьте, пожалуйста, на эти номера следующие схемы переадресации…" at bounding box center [1139, 478] width 271 height 135
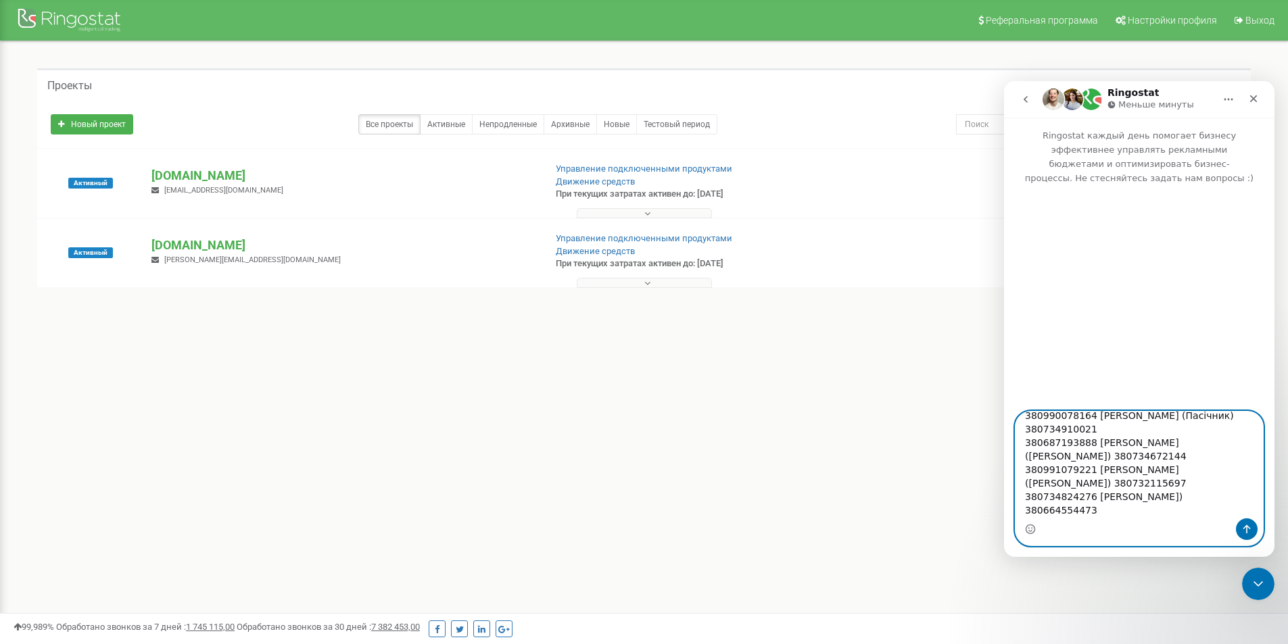
paste textarea "2115791"
drag, startPoint x: 1084, startPoint y: 416, endPoint x: 1029, endPoint y: 442, distance: 61.4
click at [1029, 442] on textarea "Добрый день) назначьте, пожалуйста, на эти номера следующие схемы переадресации…" at bounding box center [1140, 465] width 248 height 107
drag, startPoint x: 1054, startPoint y: 466, endPoint x: 1063, endPoint y: 468, distance: 9.0
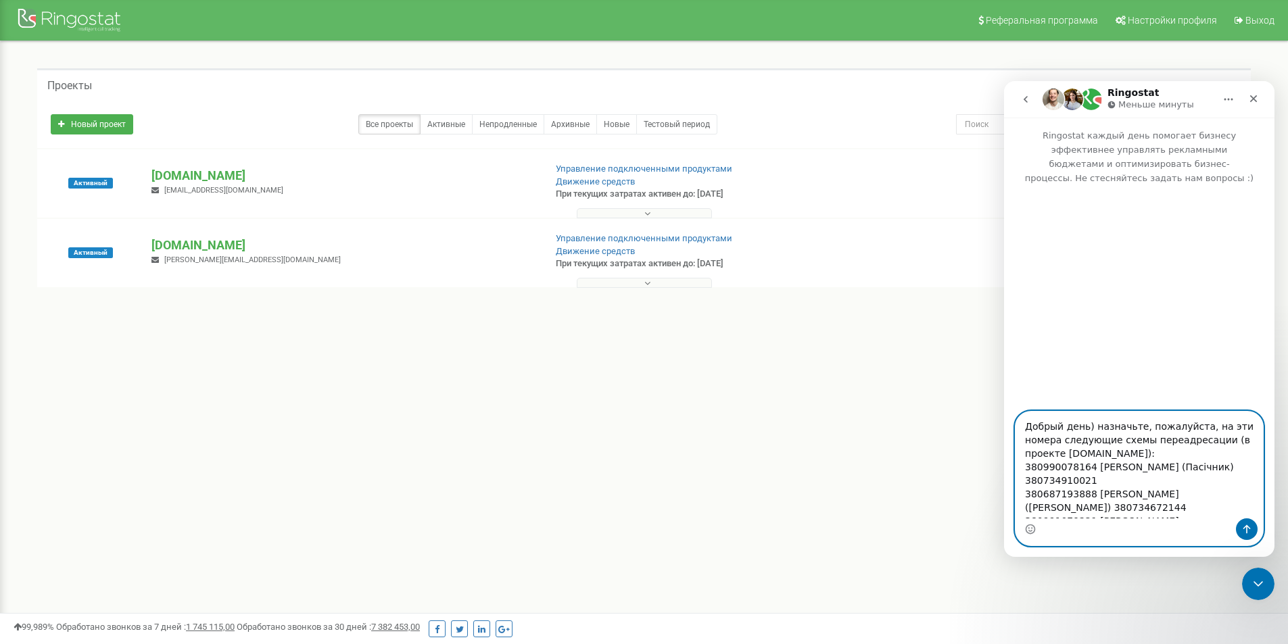
click at [1056, 466] on textarea "Добрый день) назначьте, пожалуйста, на эти номера следующие схемы переадресации…" at bounding box center [1140, 465] width 248 height 107
click at [1084, 471] on textarea "Добрый день) назначьте, пожалуйста, на эти номера следующие схемы переадресации…" at bounding box center [1140, 465] width 248 height 107
drag, startPoint x: 1085, startPoint y: 470, endPoint x: 1028, endPoint y: 463, distance: 57.2
click at [1028, 463] on textarea "Добрый день) назначьте, пожалуйста, на эти номера следующие схемы переадресации…" at bounding box center [1140, 465] width 248 height 107
paste textarea "734910021"
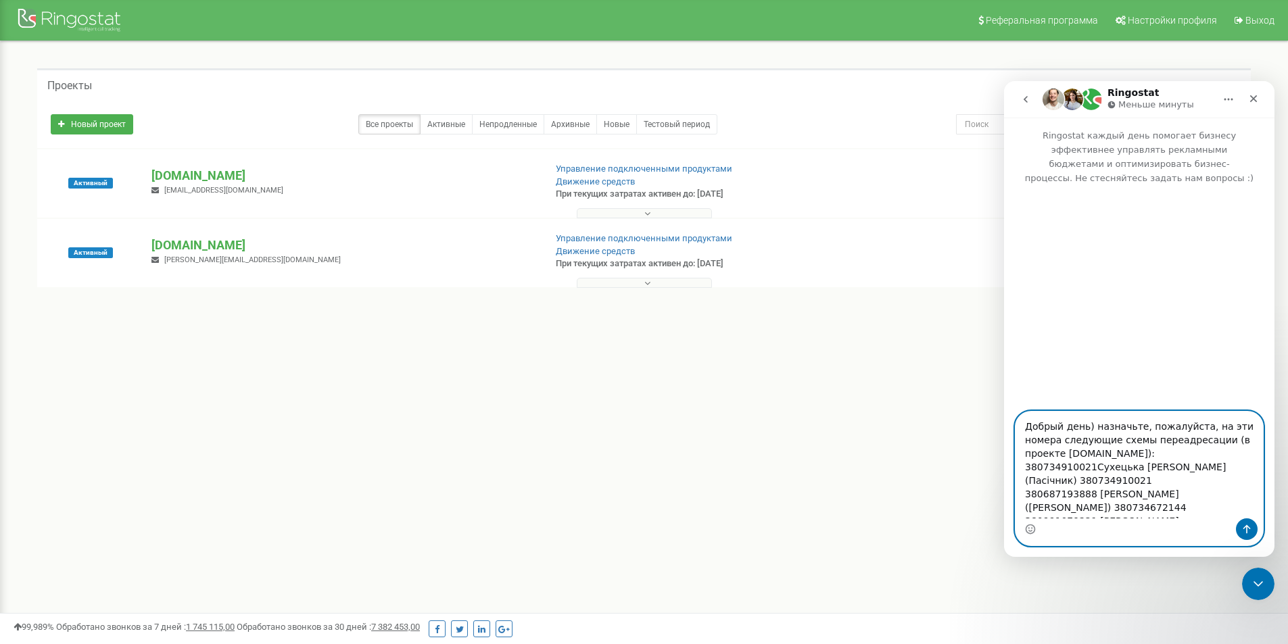
drag, startPoint x: 1091, startPoint y: 480, endPoint x: 1014, endPoint y: 481, distance: 77.1
click at [1014, 481] on div "Добрый день) назначьте, пожалуйста, на эти номера следующие схемы переадресации…" at bounding box center [1139, 478] width 271 height 135
paste textarea "990078164"
drag, startPoint x: 1086, startPoint y: 494, endPoint x: 1014, endPoint y: 495, distance: 72.4
click at [1014, 495] on div "Добрый день) назначьте, пожалуйста, на эти номера следующие схемы переадресации…" at bounding box center [1139, 478] width 271 height 135
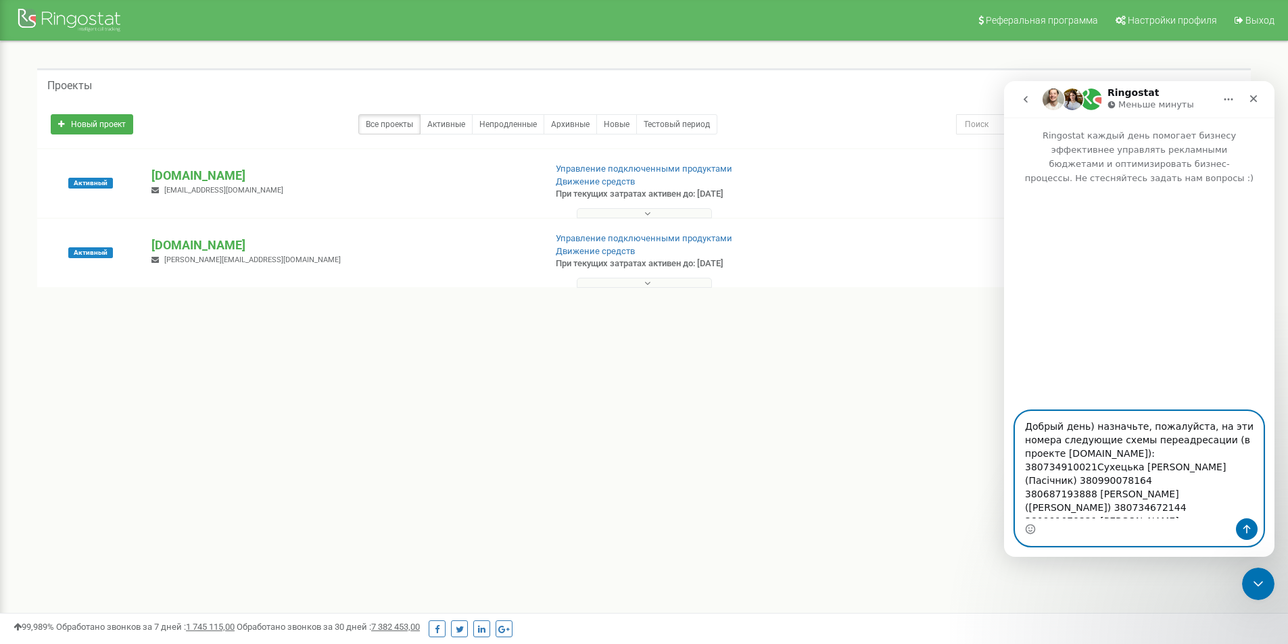
paste textarea "734672144"
drag, startPoint x: 1088, startPoint y: 508, endPoint x: 998, endPoint y: 491, distance: 91.5
click at [1004, 491] on html "Ringostat Меньше минуты Ringostat каждый день помогает бизнесу эффективнее упра…" at bounding box center [1139, 319] width 271 height 476
paste textarea "687193888"
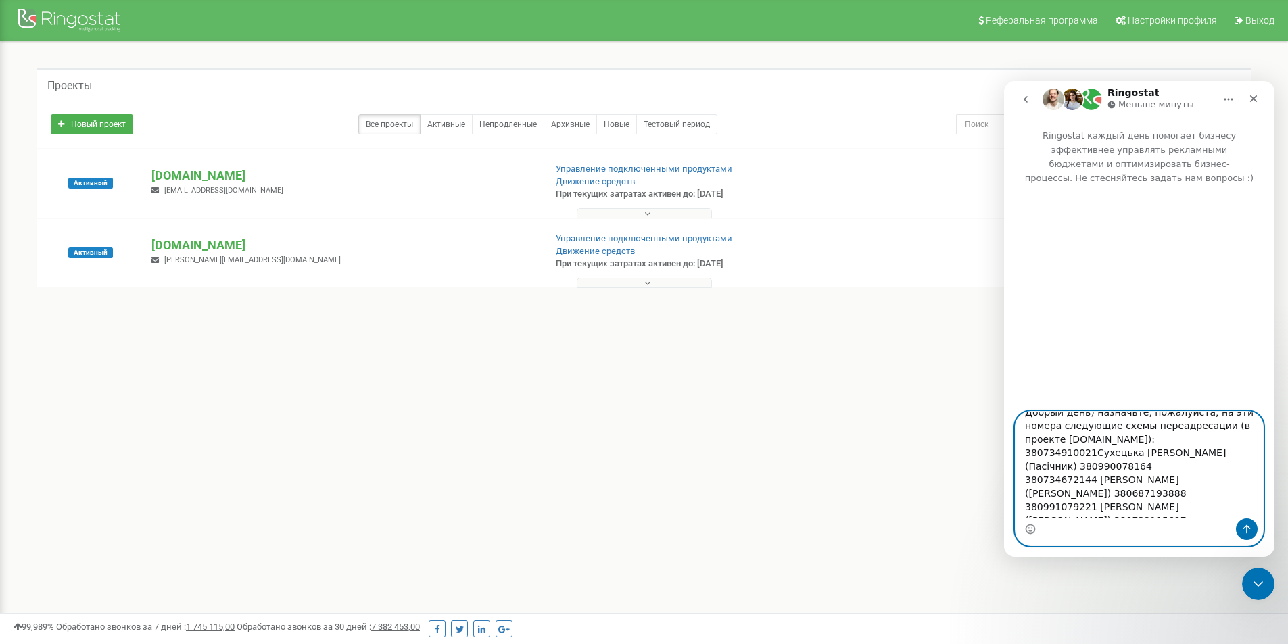
scroll to position [51, 0]
drag, startPoint x: 1081, startPoint y: 481, endPoint x: 1027, endPoint y: 480, distance: 53.4
click at [1027, 480] on textarea "Добрый день) назначьте, пожалуйста, на эти номера следующие схемы переадресации…" at bounding box center [1140, 465] width 248 height 107
drag, startPoint x: 1047, startPoint y: 469, endPoint x: 1027, endPoint y: 467, distance: 20.3
click at [1027, 467] on textarea "Добрый день) назначьте, пожалуйста, на эти номера следующие схемы переадресации…" at bounding box center [1140, 465] width 248 height 107
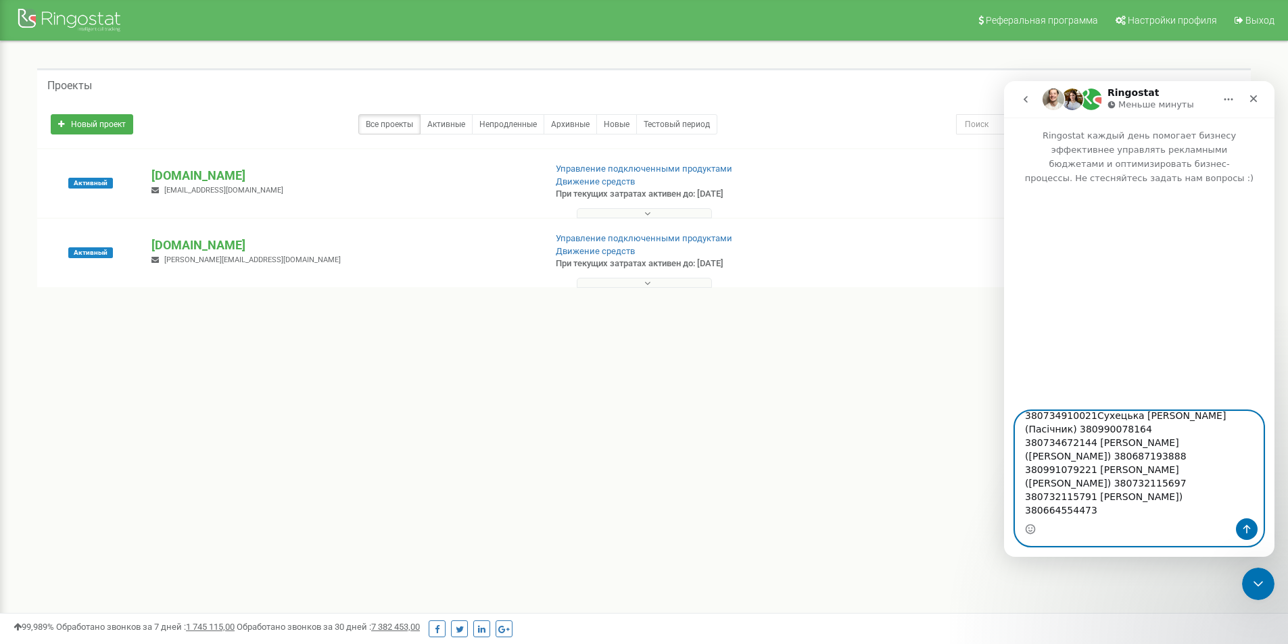
paste textarea "732115697"
drag, startPoint x: 1086, startPoint y: 484, endPoint x: 1010, endPoint y: 486, distance: 76.4
click at [1010, 486] on div "Добрый день) назначьте, пожалуйста, на эти номера следующие схемы переадресации…" at bounding box center [1139, 478] width 271 height 135
paste textarea "991079221"
click at [1083, 417] on textarea "Добрый день) назначьте, пожалуйста, на эти номера следующие схемы переадресации…" at bounding box center [1140, 465] width 248 height 107
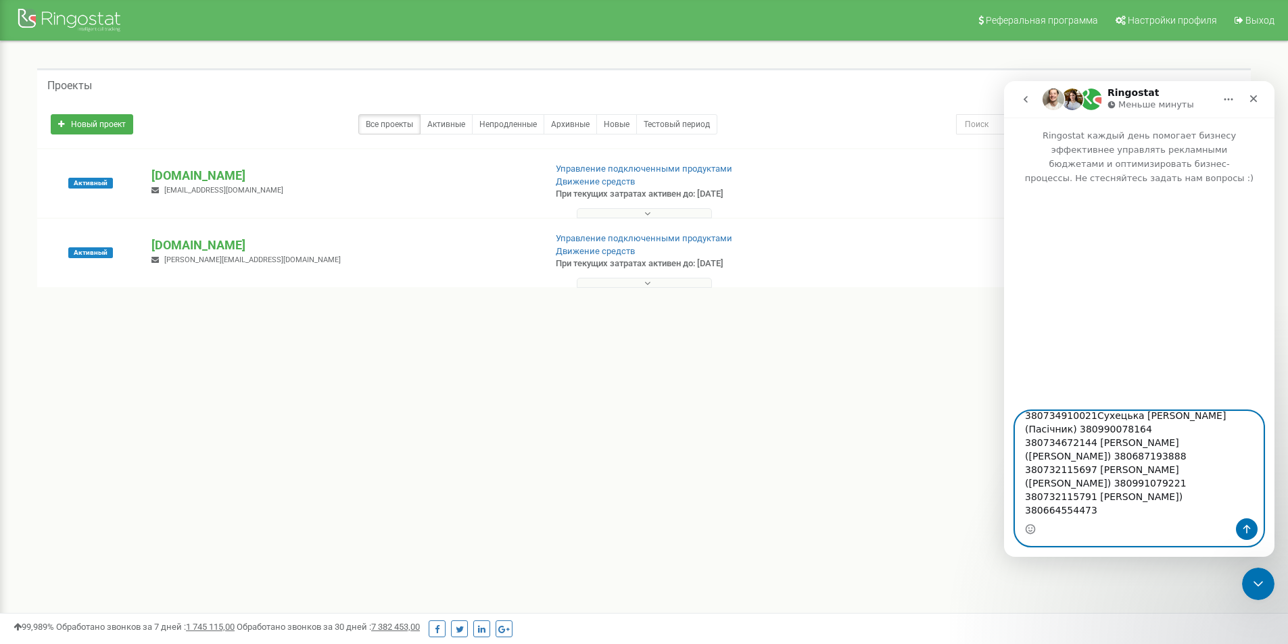
click at [1085, 417] on textarea "Добрый день) назначьте, пожалуйста, на эти номера следующие схемы переадресации…" at bounding box center [1140, 465] width 248 height 107
click at [1089, 415] on textarea "Добрый день) назначьте, пожалуйста, на эти номера следующие схемы переадресации…" at bounding box center [1140, 465] width 248 height 107
click at [1085, 415] on textarea "Добрый день) назначьте, пожалуйста, на эти номера следующие схемы переадресации…" at bounding box center [1140, 465] width 248 height 107
type textarea "Добрый день) назначьте, пожалуйста, на эти номера следующие схемы переадресации…"
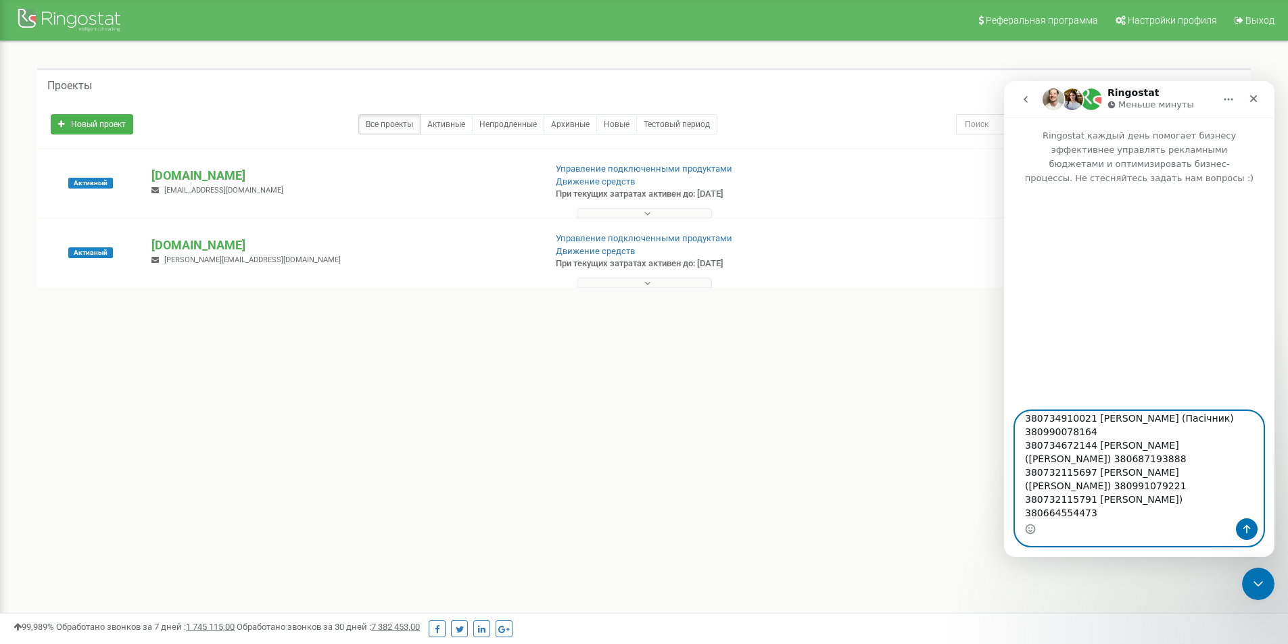
click at [1099, 513] on textarea "Добрый день) назначьте, пожалуйста, на эти номера следующие схемы переадресации…" at bounding box center [1140, 465] width 248 height 107
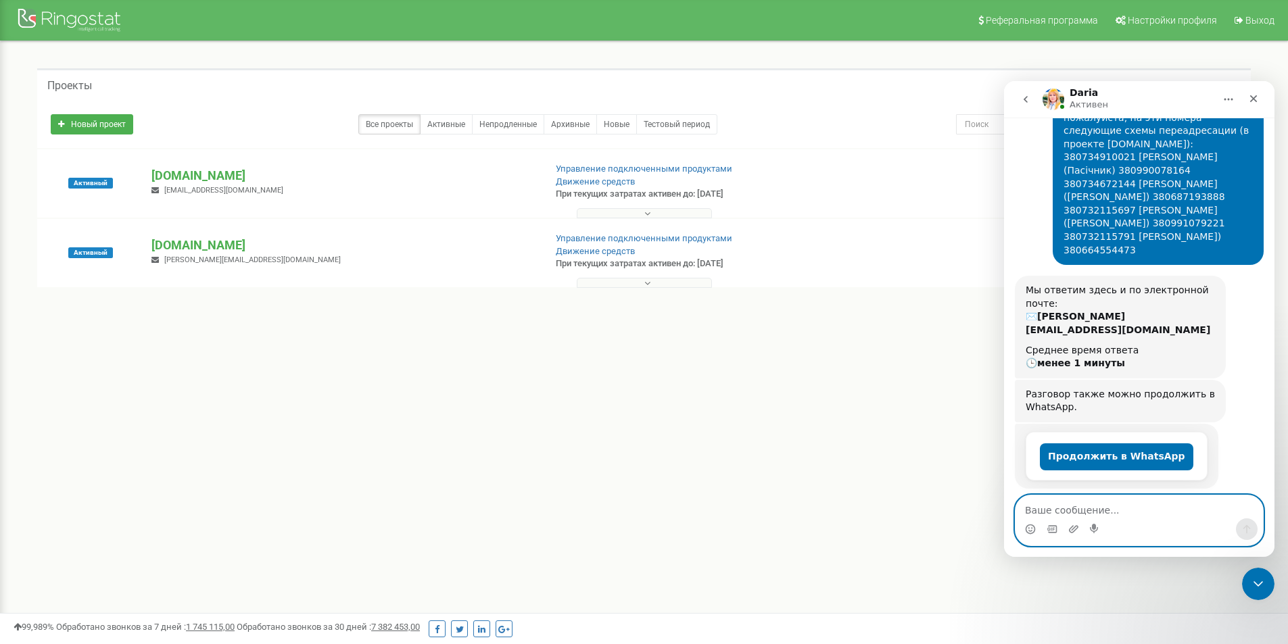
scroll to position [210, 0]
